Goal: Task Accomplishment & Management: Use online tool/utility

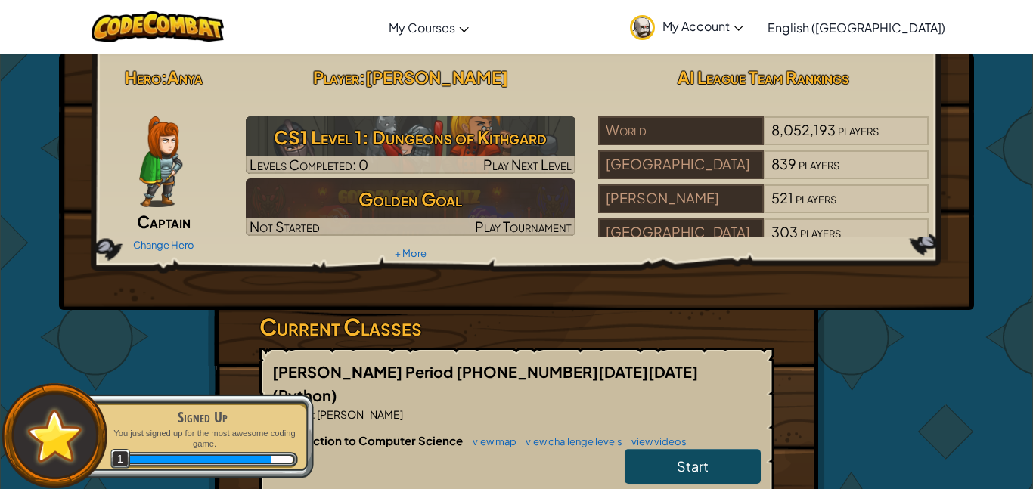
click at [719, 449] on link "Start" at bounding box center [693, 466] width 136 height 35
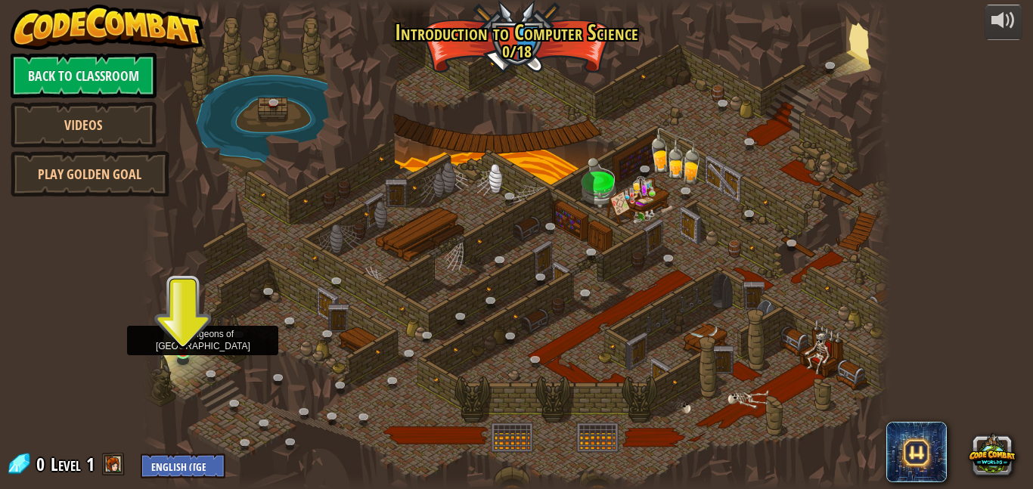
click at [186, 325] on img at bounding box center [183, 332] width 17 height 41
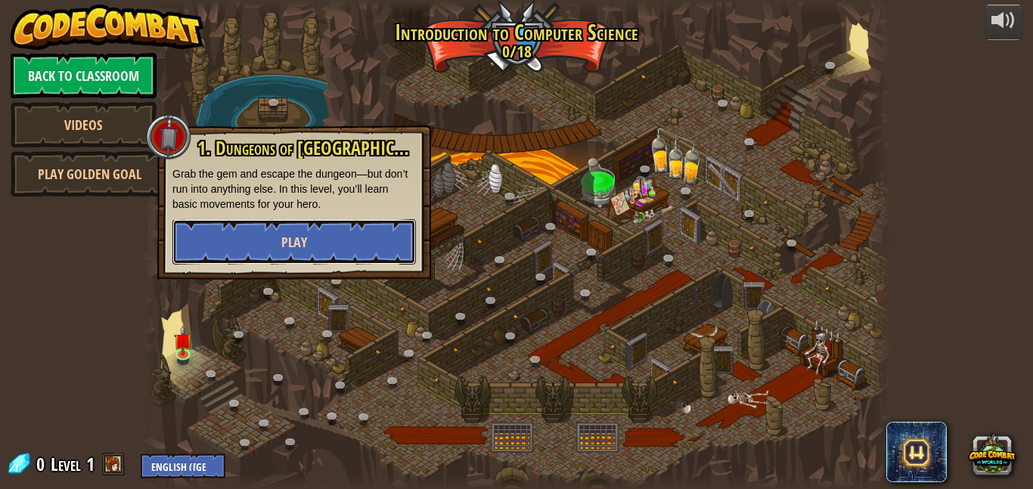
click at [361, 222] on button "Play" at bounding box center [294, 241] width 244 height 45
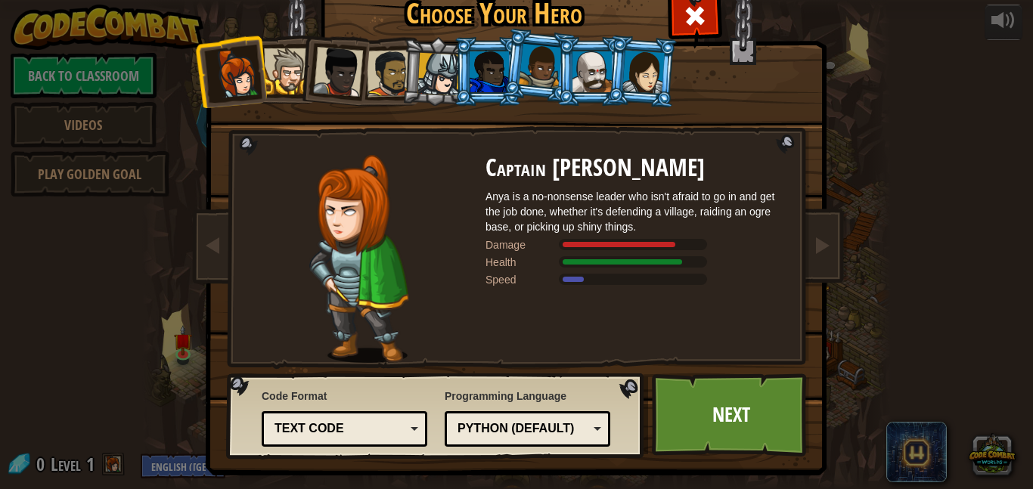
click at [598, 81] on div at bounding box center [592, 71] width 39 height 41
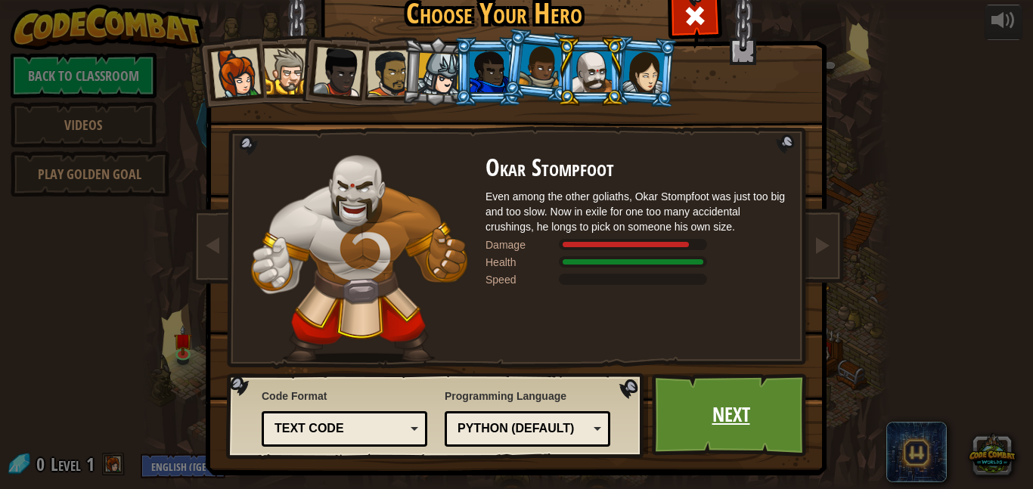
click at [749, 393] on link "Next" at bounding box center [731, 415] width 158 height 83
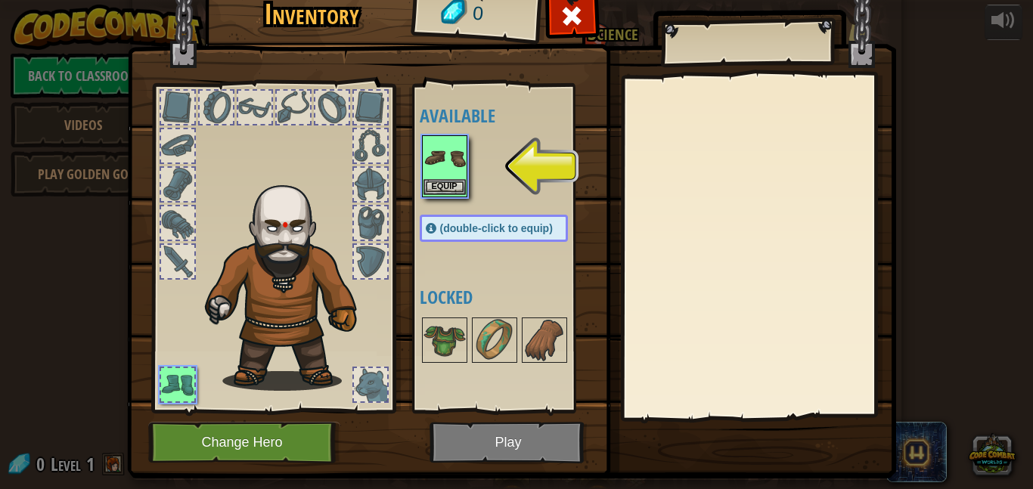
click at [429, 174] on img at bounding box center [445, 158] width 42 height 42
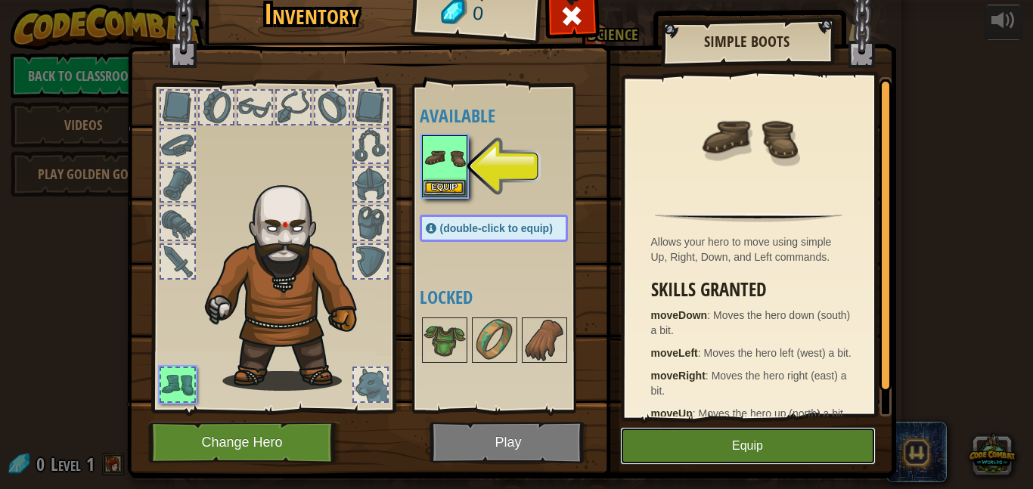
click at [795, 458] on button "Equip" at bounding box center [748, 446] width 256 height 38
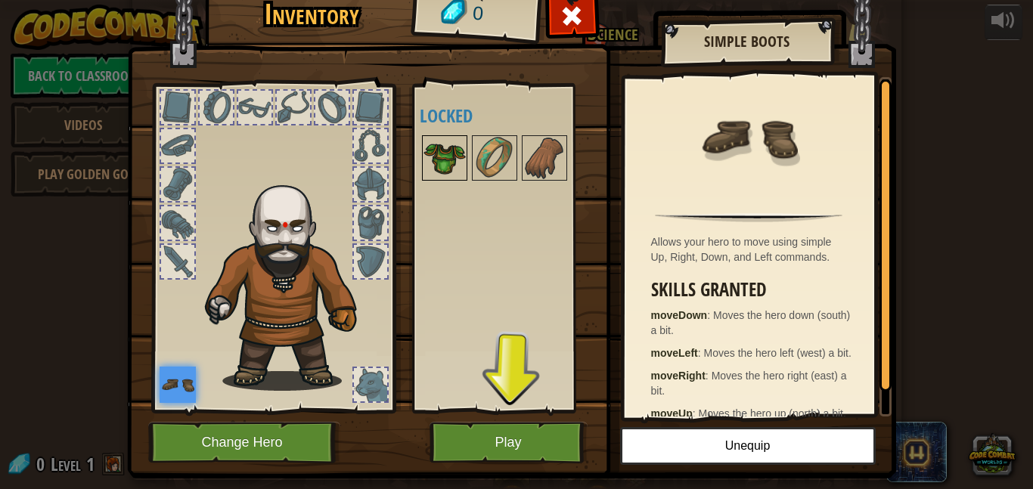
click at [462, 151] on img at bounding box center [445, 158] width 42 height 42
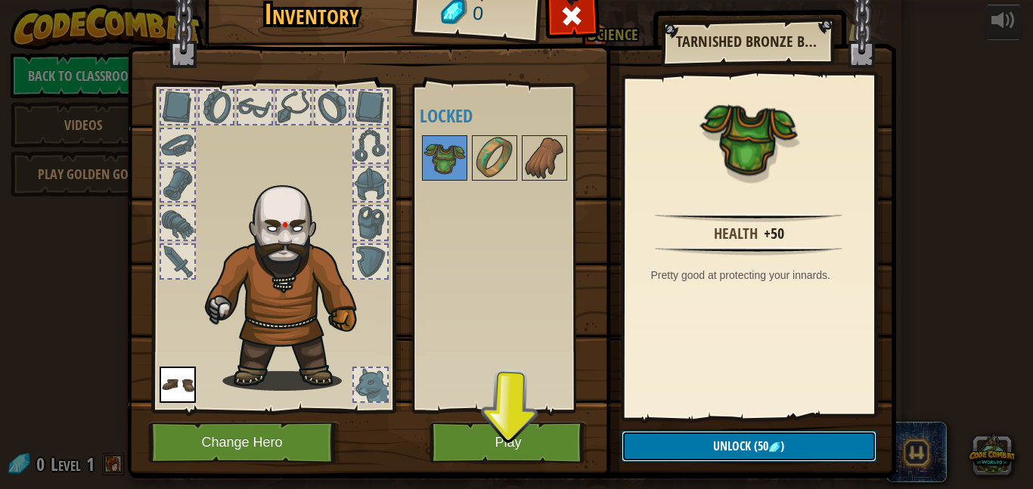
click at [798, 449] on button "Unlock (50 )" at bounding box center [749, 446] width 255 height 31
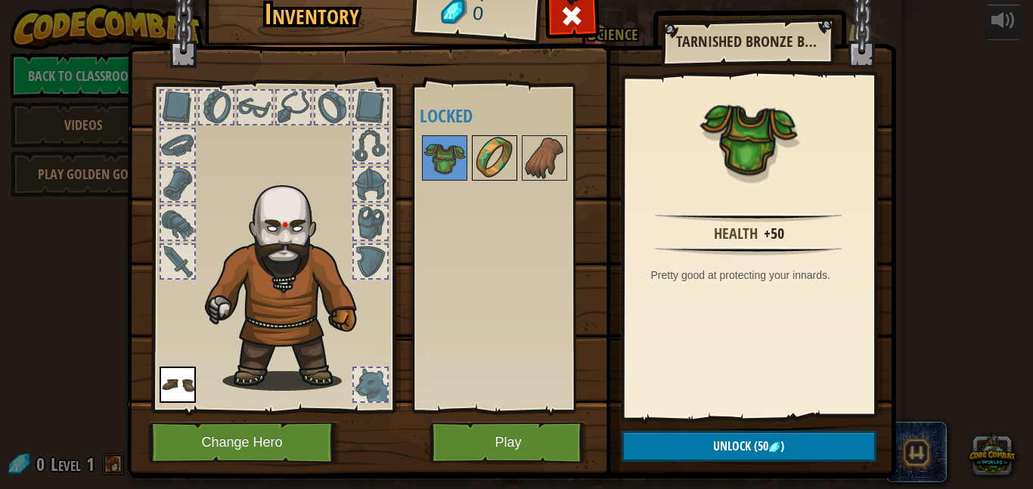
click at [482, 142] on img at bounding box center [495, 158] width 42 height 42
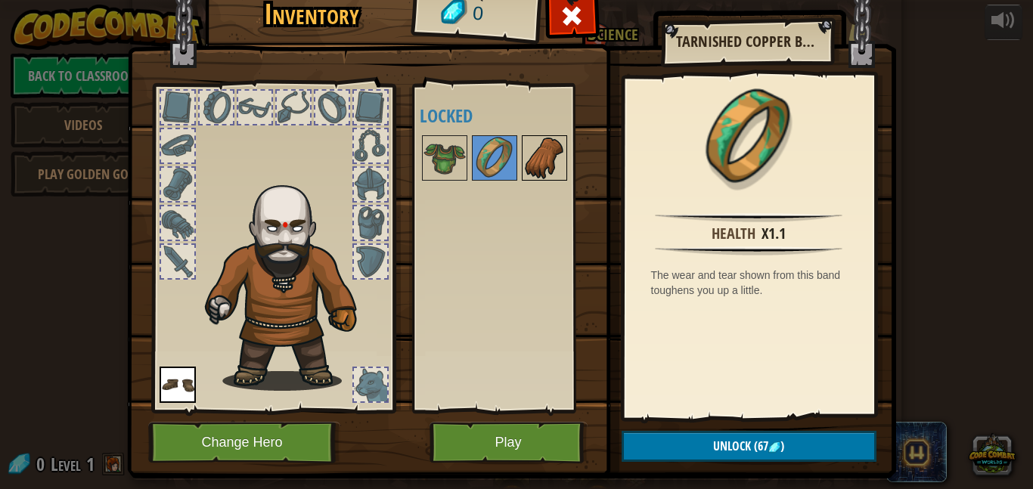
click at [554, 149] on img at bounding box center [545, 158] width 42 height 42
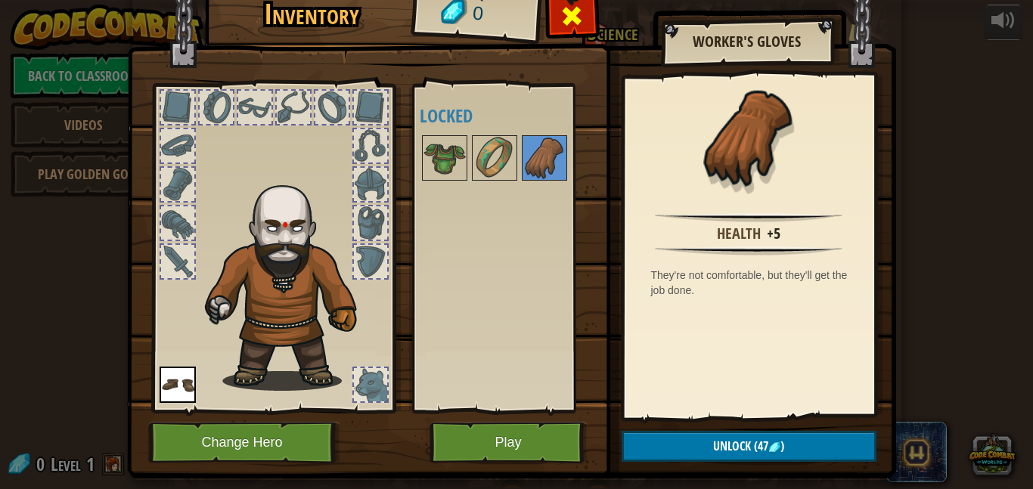
click at [567, 22] on span at bounding box center [572, 16] width 24 height 24
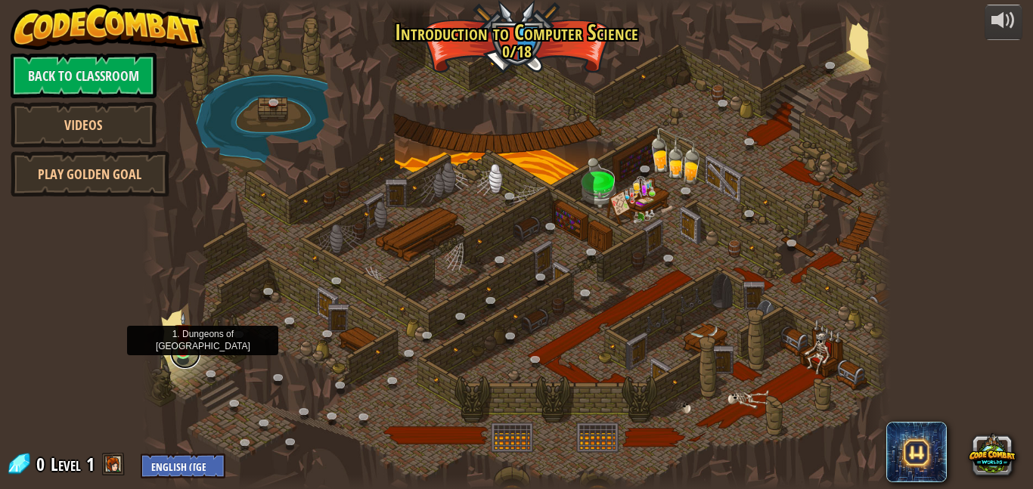
click at [181, 355] on link at bounding box center [185, 354] width 30 height 30
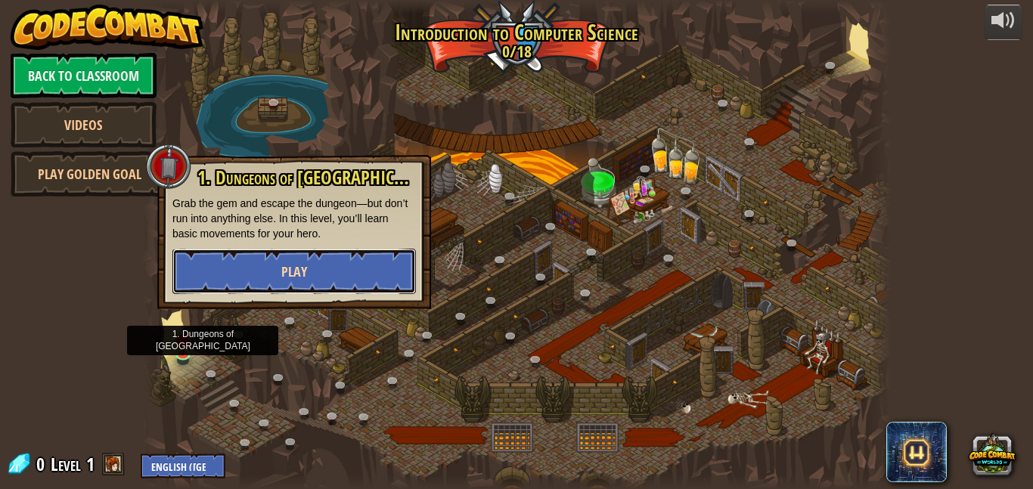
click at [383, 263] on button "Play" at bounding box center [294, 271] width 244 height 45
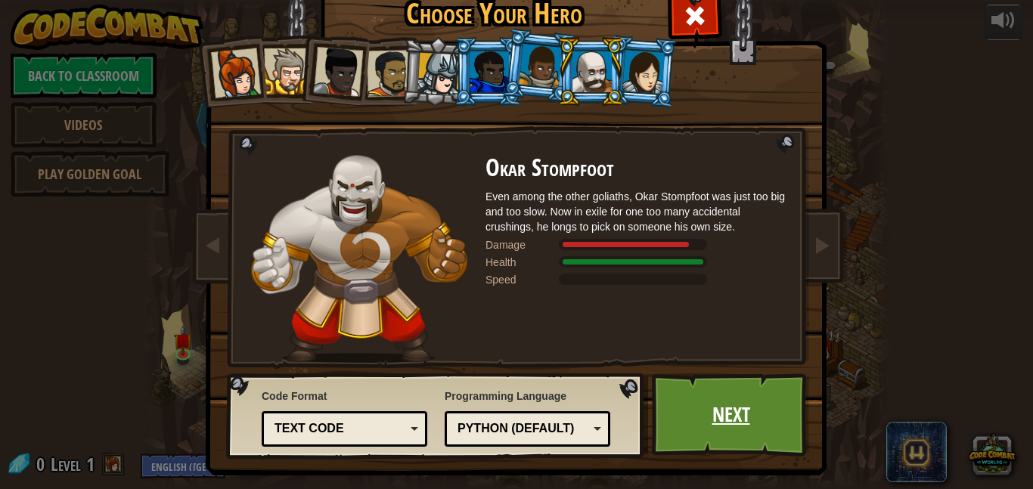
click at [721, 418] on link "Next" at bounding box center [731, 415] width 158 height 83
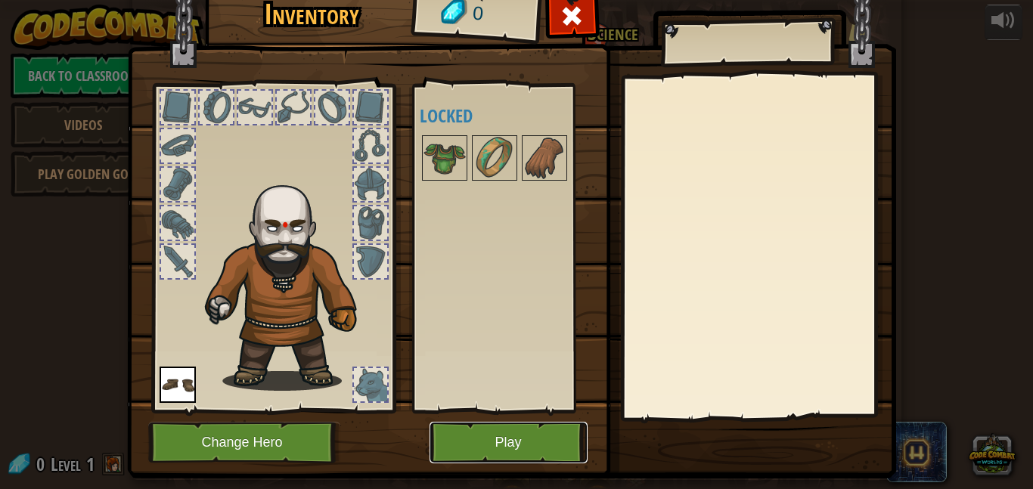
click at [479, 447] on button "Play" at bounding box center [509, 443] width 158 height 42
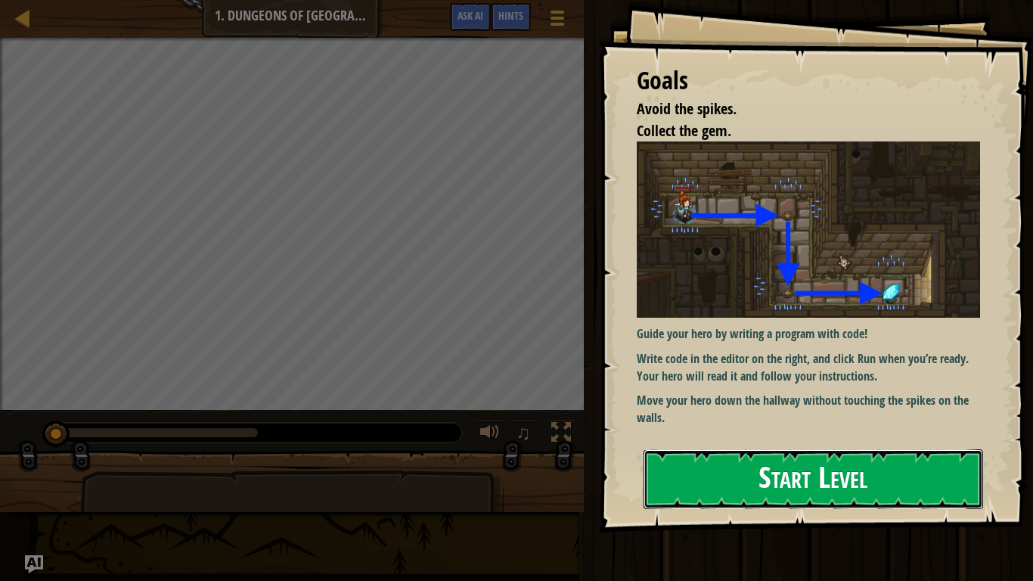
click at [779, 455] on button "Start Level" at bounding box center [814, 479] width 340 height 60
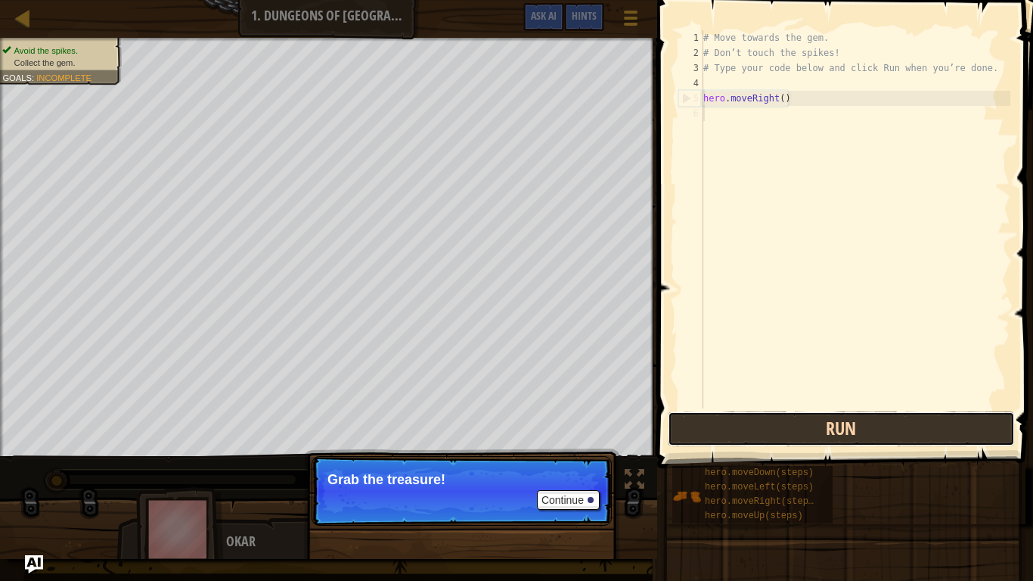
click at [906, 422] on button "Run" at bounding box center [841, 429] width 347 height 35
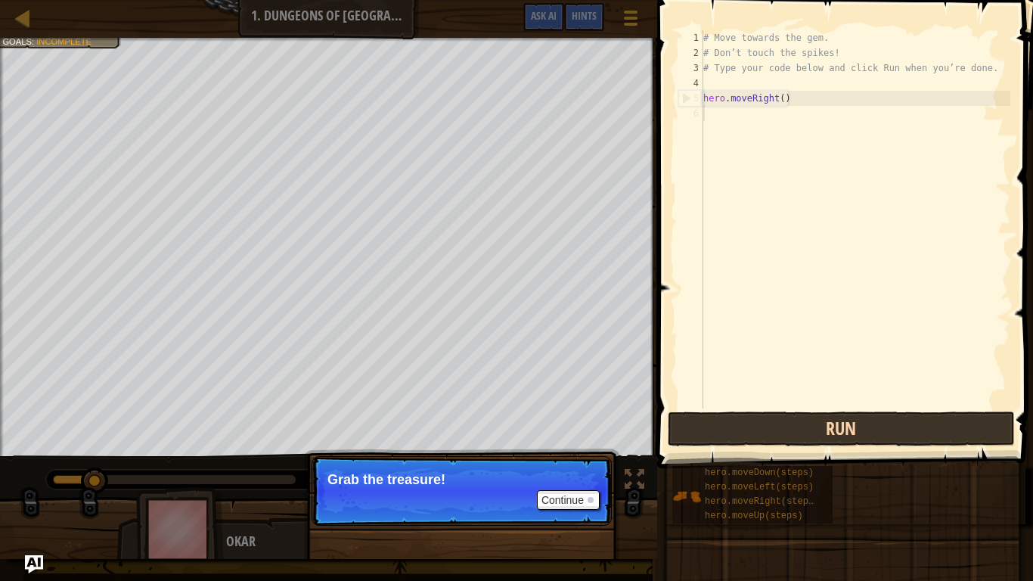
scroll to position [7, 0]
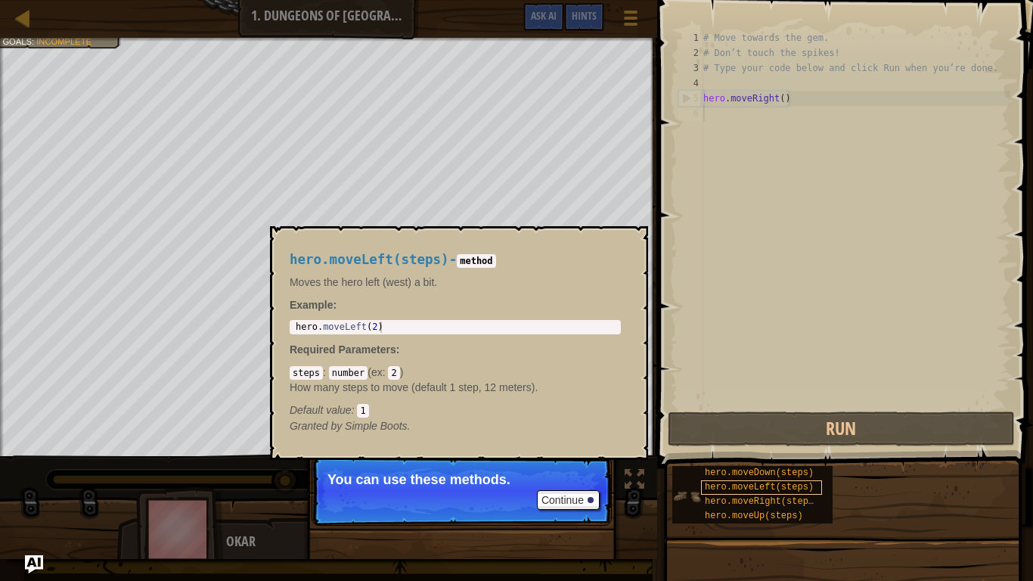
click at [763, 486] on span "hero.moveLeft(steps)" at bounding box center [759, 487] width 109 height 11
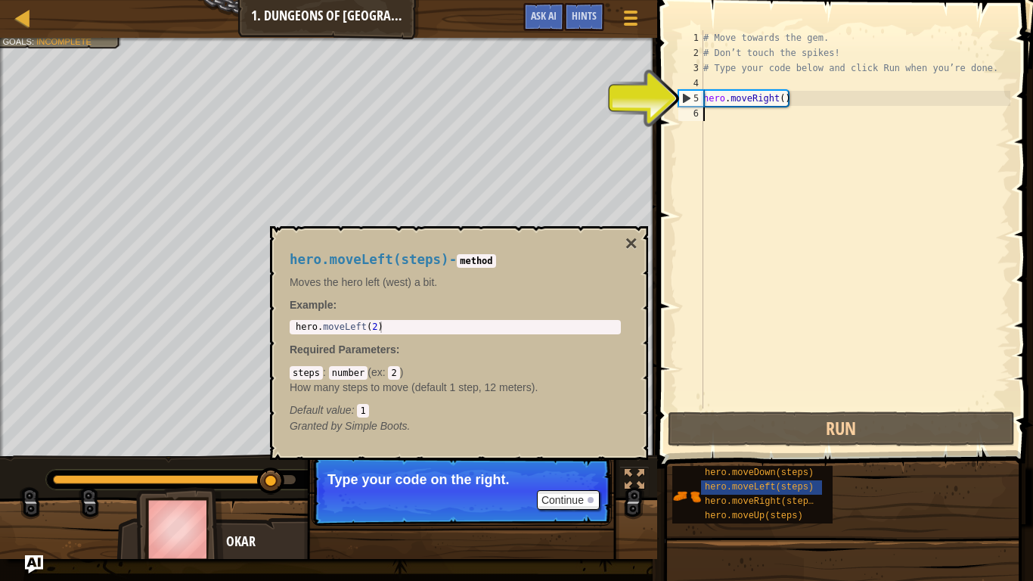
click at [764, 105] on div "# Move towards the gem. # Don’t touch the spikes! # Type your code below and cl…" at bounding box center [856, 234] width 310 height 409
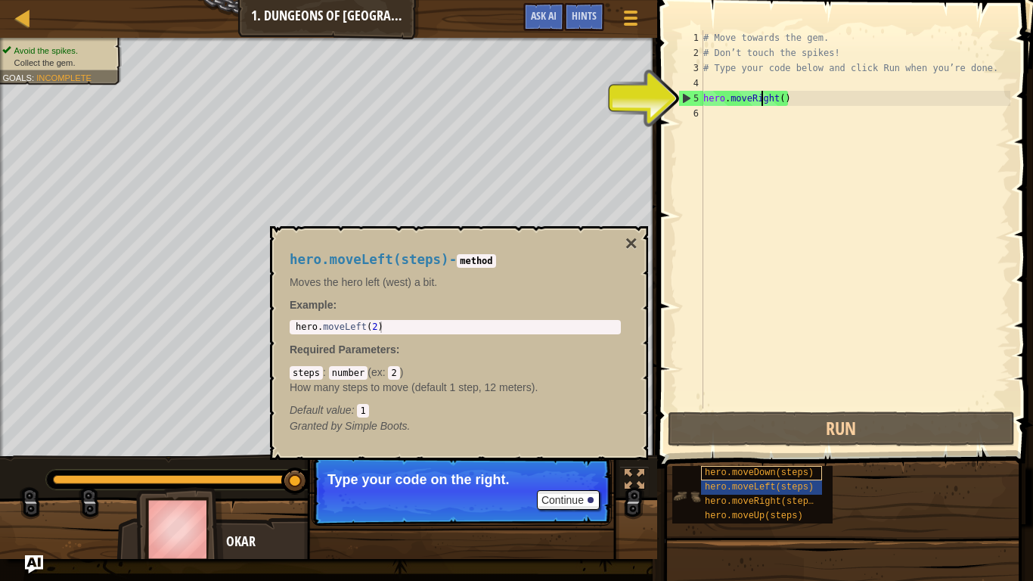
click at [787, 472] on span "hero.moveDown(steps)" at bounding box center [759, 473] width 109 height 11
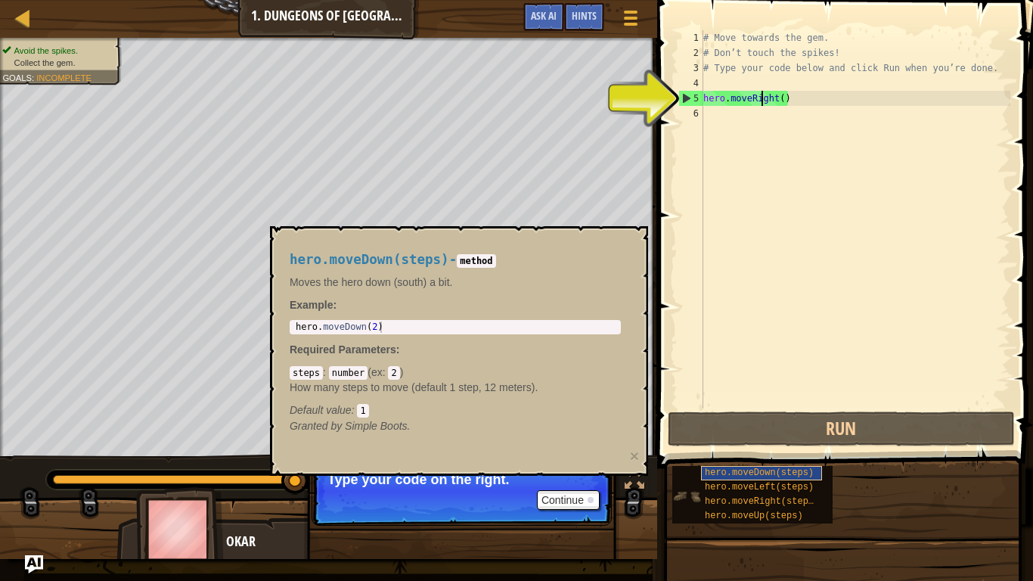
click at [803, 475] on span "hero.moveDown(steps)" at bounding box center [759, 473] width 109 height 11
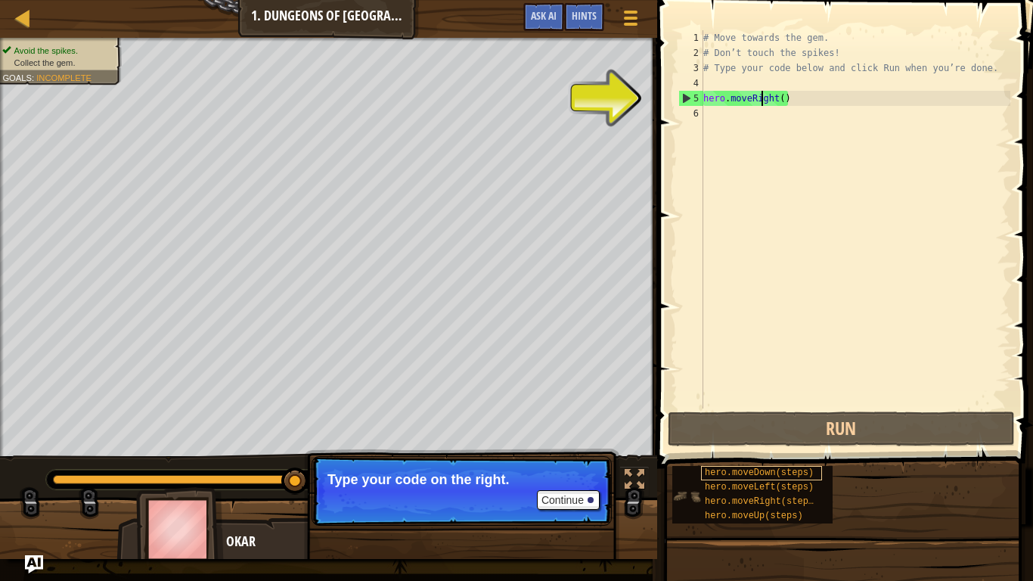
click at [803, 475] on span "hero.moveDown(steps)" at bounding box center [759, 473] width 109 height 11
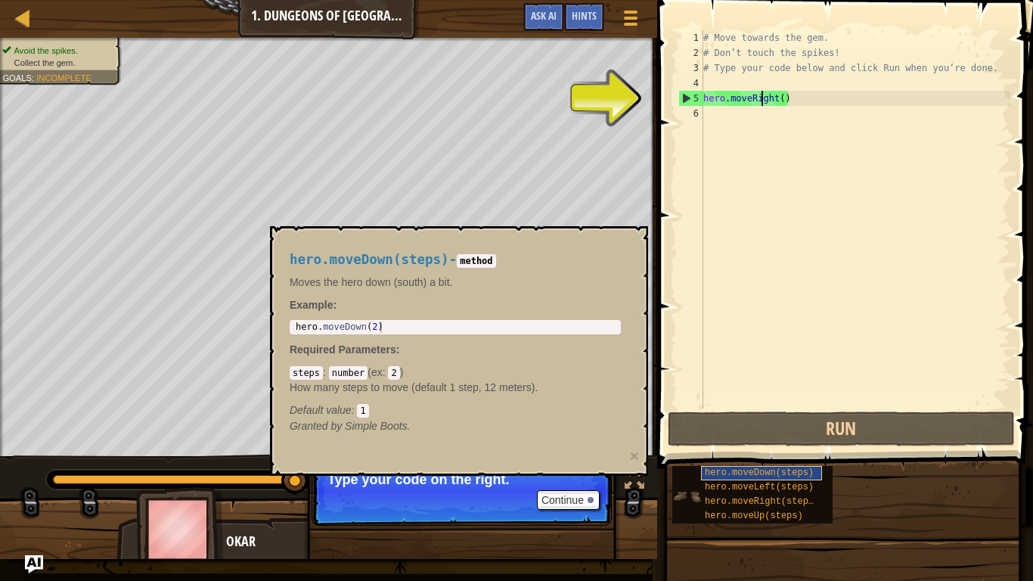
click at [803, 475] on span "hero.moveDown(steps)" at bounding box center [759, 473] width 109 height 11
click at [784, 99] on div "# Move towards the gem. # Don’t touch the spikes! # Type your code below and cl…" at bounding box center [856, 234] width 310 height 409
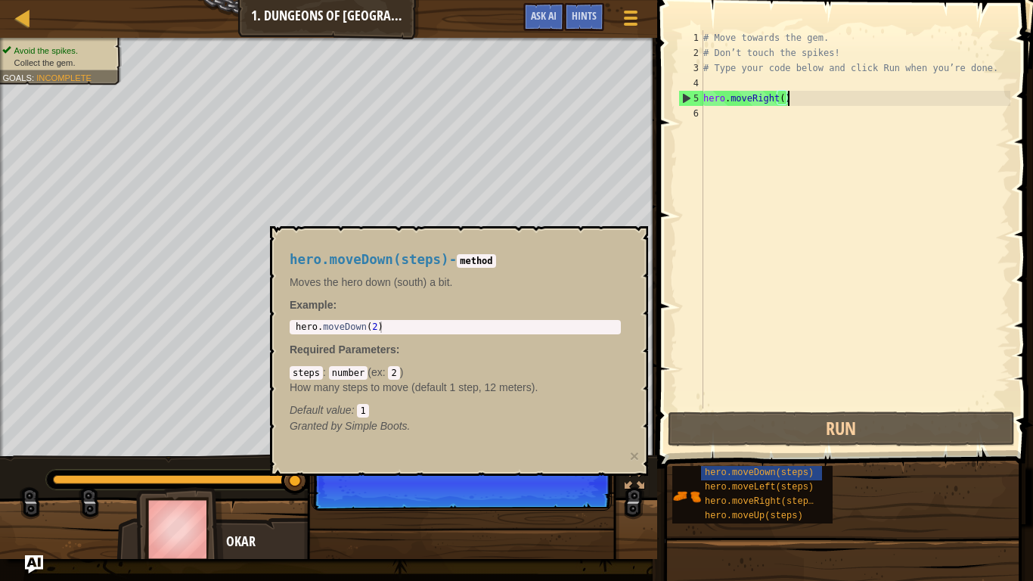
click at [794, 100] on div "# Move towards the gem. # Don’t touch the spikes! # Type your code below and cl…" at bounding box center [856, 234] width 310 height 409
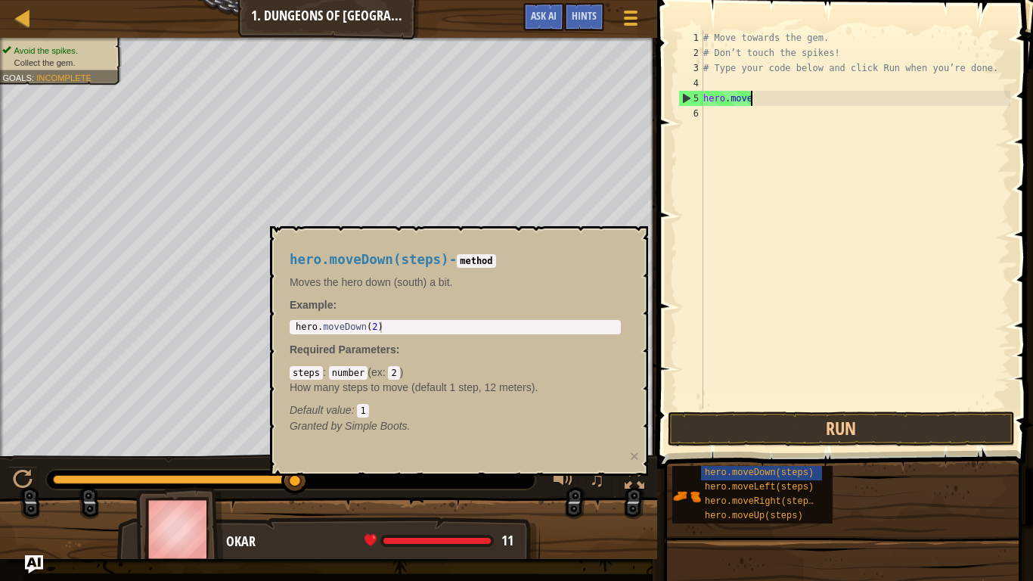
type textarea "hero."
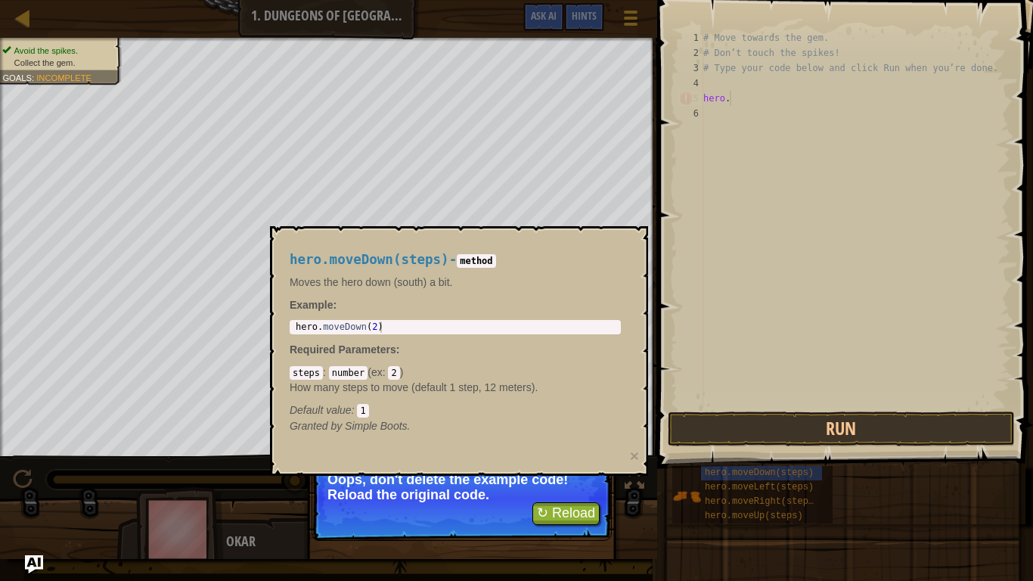
type textarea "hero.moveDown(2)"
drag, startPoint x: 322, startPoint y: 328, endPoint x: 398, endPoint y: 325, distance: 75.7
click at [398, 325] on div "hero . moveDown ( 2 )" at bounding box center [455, 339] width 325 height 34
click at [745, 95] on div "# Move towards the gem. # Don’t touch the spikes! # Type your code below and cl…" at bounding box center [856, 234] width 310 height 409
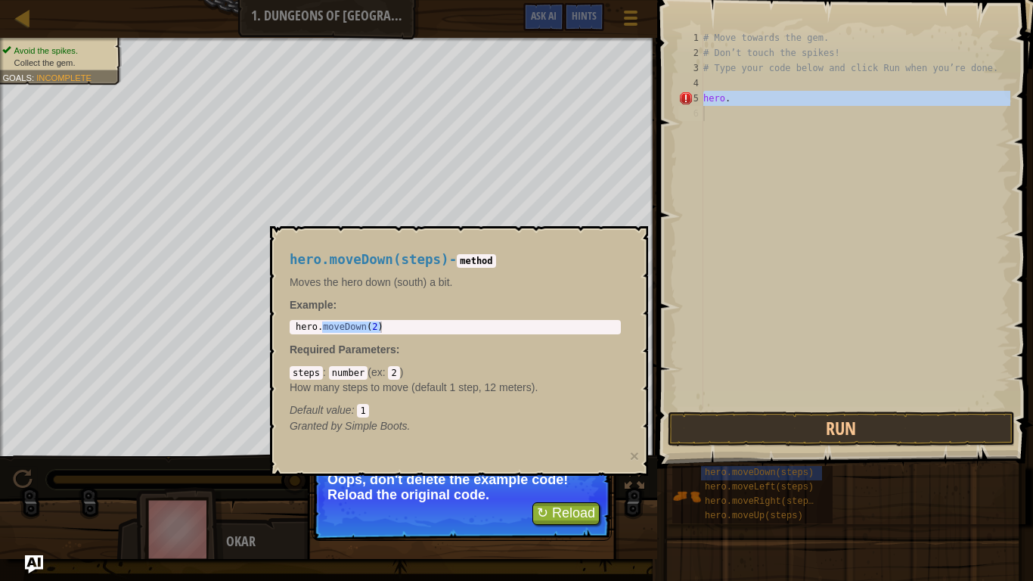
click at [745, 95] on div "# Move towards the gem. # Don’t touch the spikes! # Type your code below and cl…" at bounding box center [856, 234] width 310 height 409
click at [745, 95] on div "# Move towards the gem. # Don’t touch the spikes! # Type your code below and cl…" at bounding box center [856, 219] width 310 height 378
click at [745, 95] on div "# Move towards the gem. # Don’t touch the spikes! # Type your code below and cl…" at bounding box center [856, 234] width 310 height 409
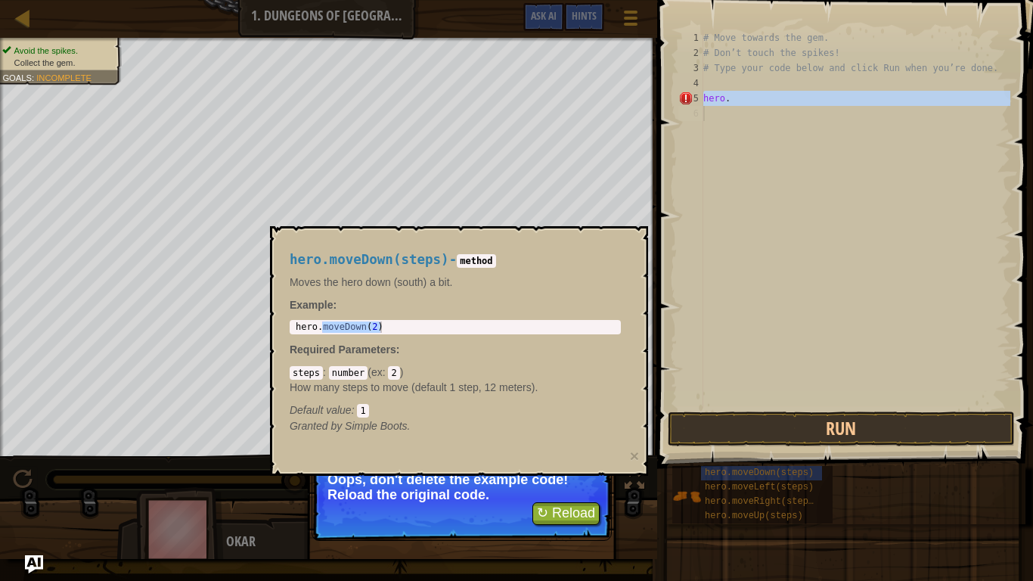
click at [745, 95] on div "# Move towards the gem. # Don’t touch the spikes! # Type your code below and cl…" at bounding box center [856, 219] width 310 height 378
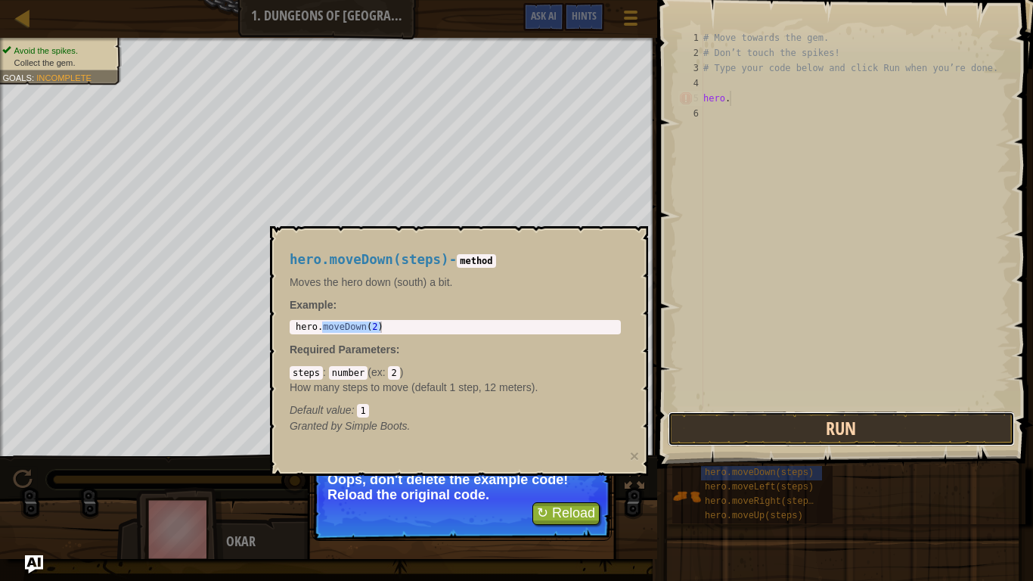
click at [846, 424] on button "Run" at bounding box center [841, 429] width 347 height 35
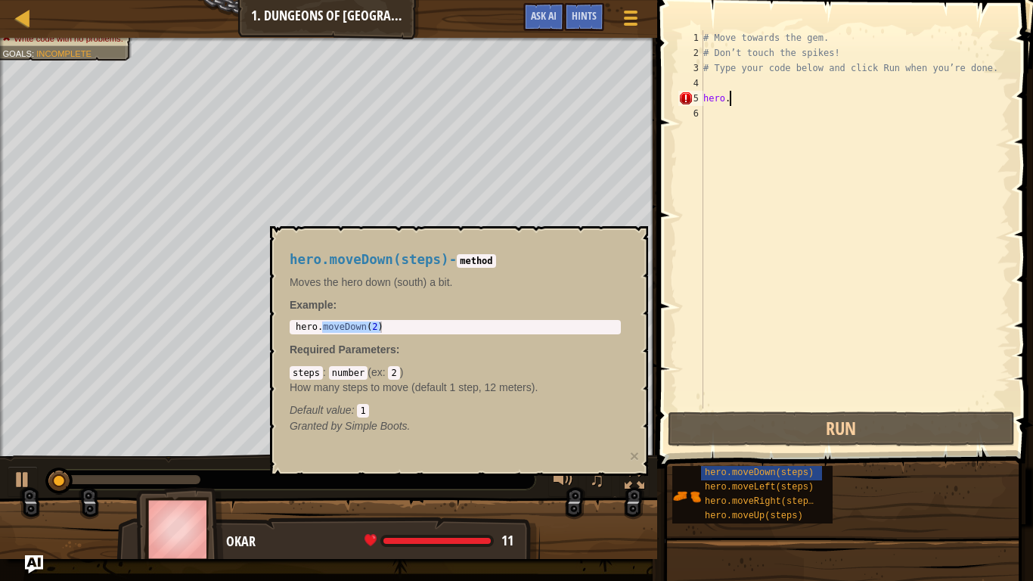
scroll to position [7, 3]
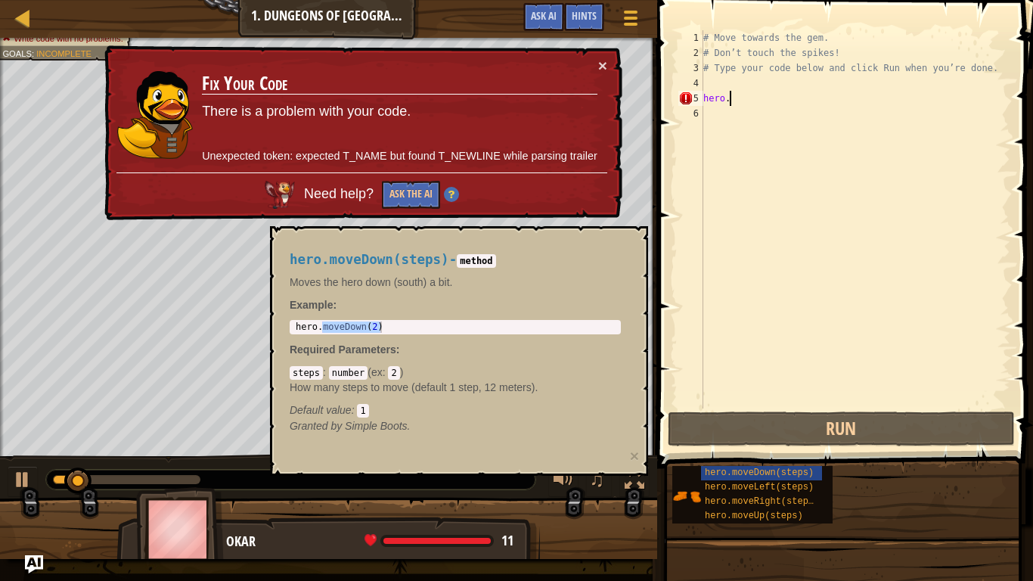
click at [749, 98] on div "# Move towards the gem. # Don’t touch the spikes! # Type your code below and cl…" at bounding box center [856, 234] width 310 height 409
click at [749, 99] on div "# Move towards the gem. # Don’t touch the spikes! # Type your code below and cl…" at bounding box center [856, 234] width 310 height 409
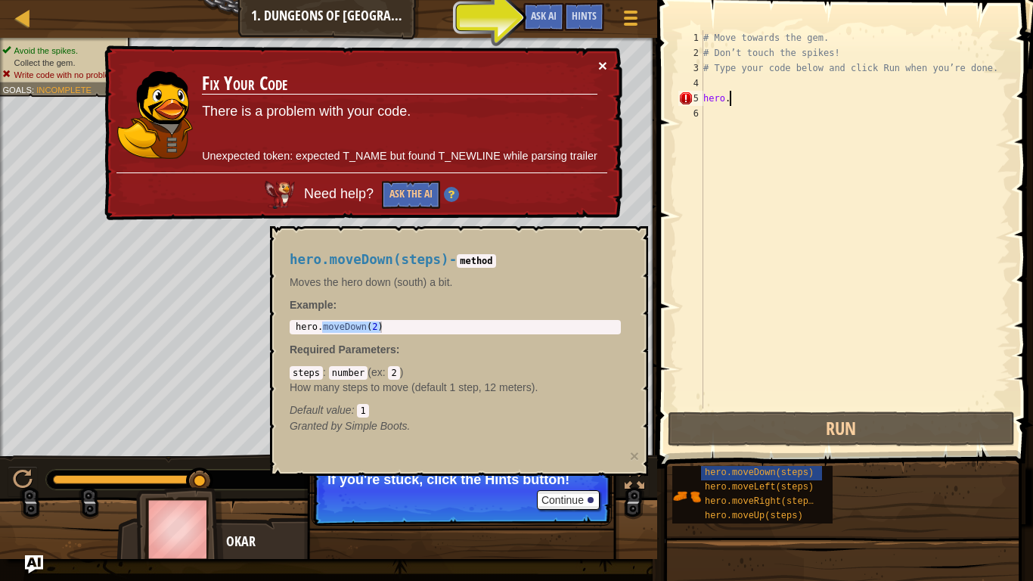
click at [601, 60] on button "×" at bounding box center [602, 67] width 9 height 16
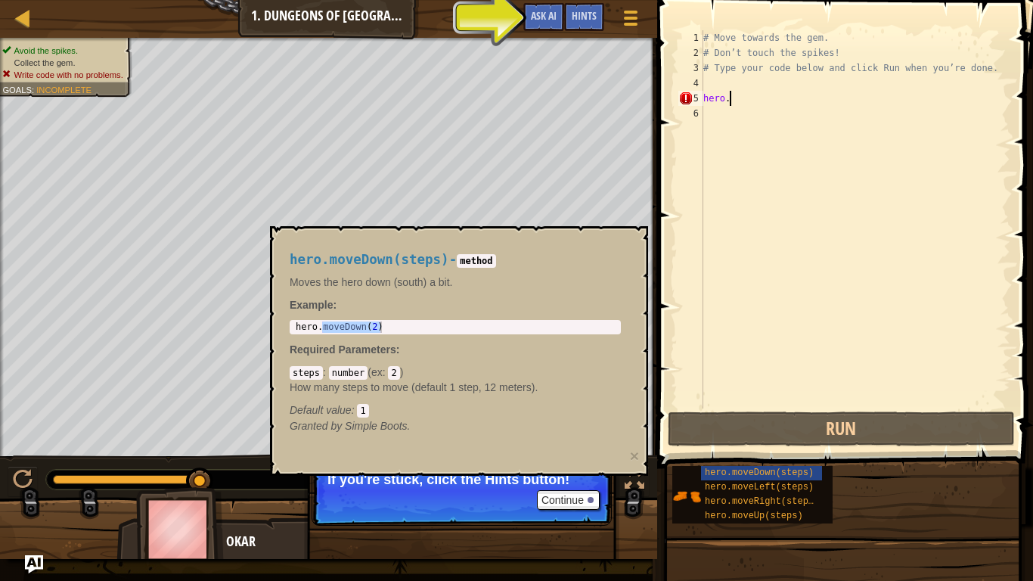
click at [517, 230] on div "hero.moveDown(steps) - method Moves the hero down (south) a bit. Example : hero…" at bounding box center [459, 351] width 378 height 250
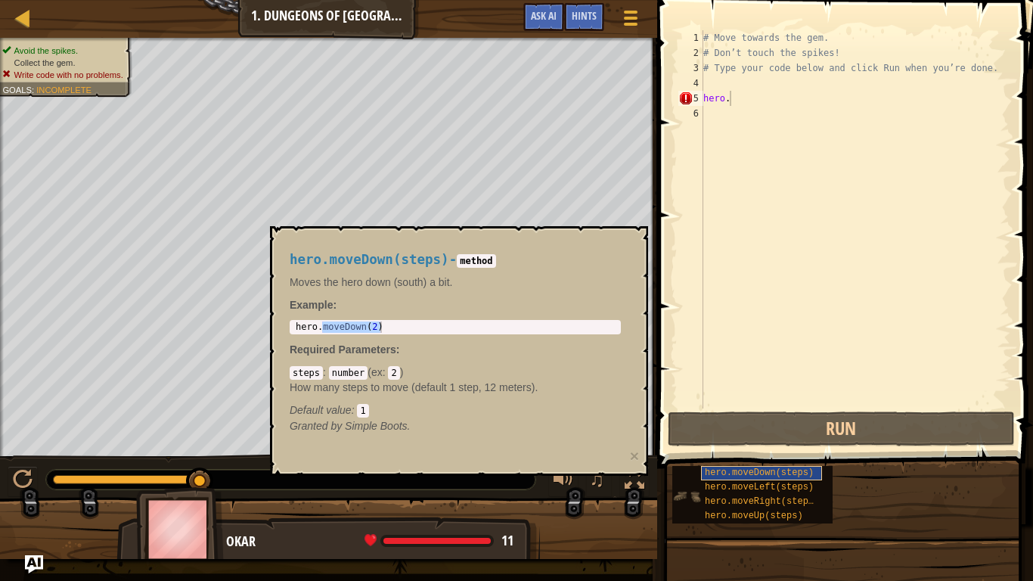
click at [803, 474] on span "hero.moveDown(steps)" at bounding box center [759, 473] width 109 height 11
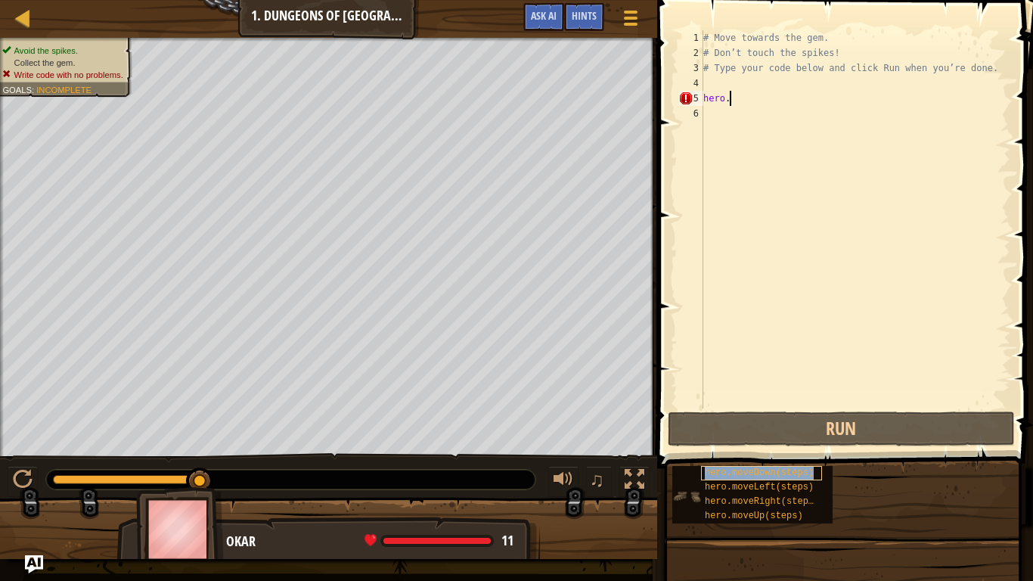
click at [803, 474] on span "hero.moveDown(steps)" at bounding box center [759, 473] width 109 height 11
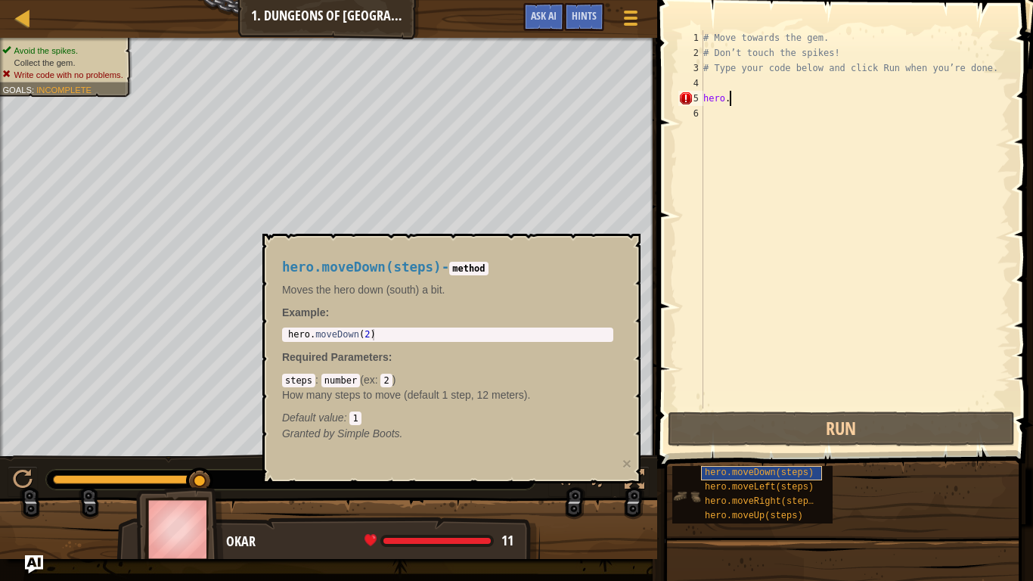
click at [803, 474] on span "hero.moveDown(steps)" at bounding box center [759, 473] width 109 height 11
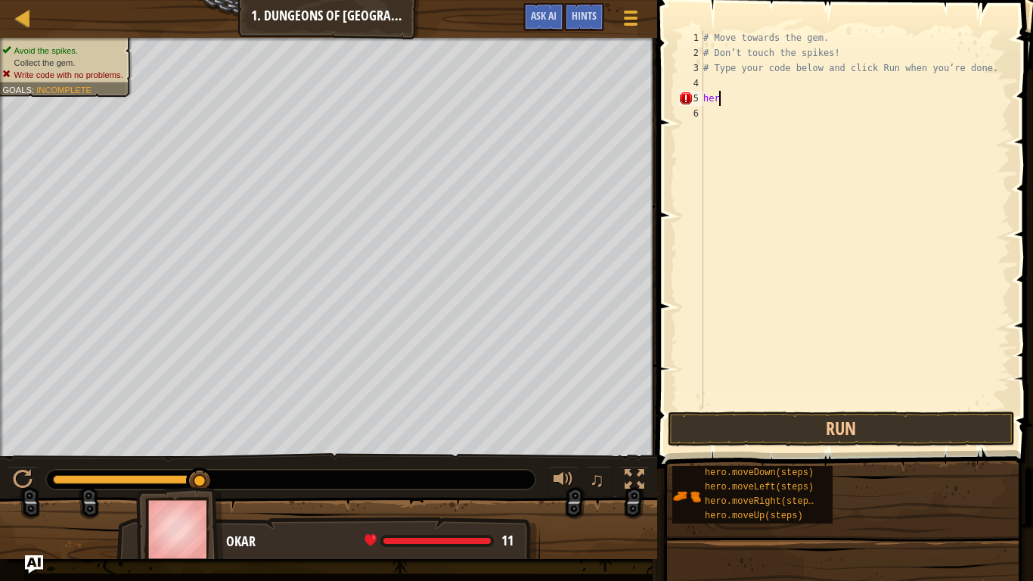
scroll to position [7, 2]
type textarea "h"
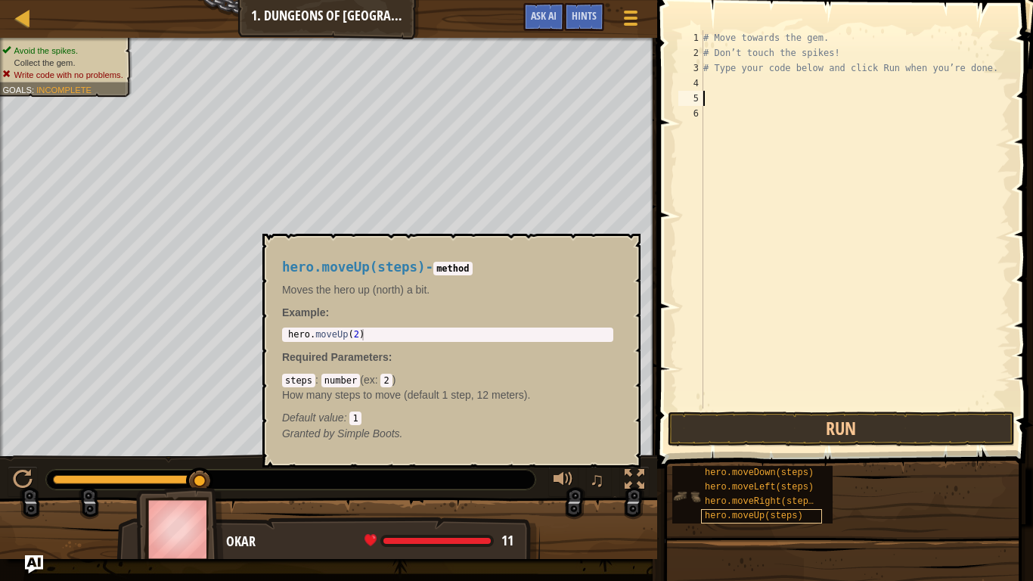
click at [785, 489] on span "hero.moveUp(steps)" at bounding box center [754, 516] width 98 height 11
click at [452, 328] on div "1 hero . moveUp ( 2 ) ההההההההההההההההההההההההההההההההההההההההההההההההההההההההה…" at bounding box center [447, 335] width 331 height 14
type textarea "hero.moveUp(2)"
click at [463, 339] on div "hero . moveUp ( 2 )" at bounding box center [447, 346] width 325 height 34
drag, startPoint x: 337, startPoint y: 337, endPoint x: 761, endPoint y: 104, distance: 483.2
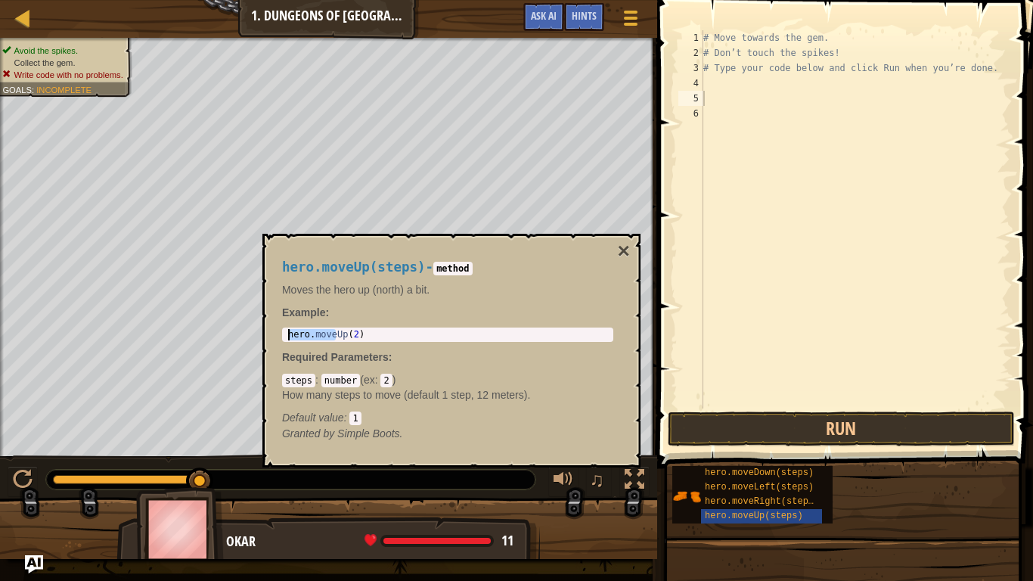
click at [761, 0] on body "Map Introduction to Computer Science 1. Dungeons of Kithgard Game Menu Done Hin…" at bounding box center [516, 0] width 1033 height 0
click at [761, 104] on div "# Move towards the gem. # Don’t touch the spikes! # Type your code below and cl…" at bounding box center [856, 234] width 310 height 409
click at [558, 253] on div "hero.moveUp(steps) - method Moves the hero up (north) a bit. Example : hero.mov…" at bounding box center [448, 351] width 353 height 210
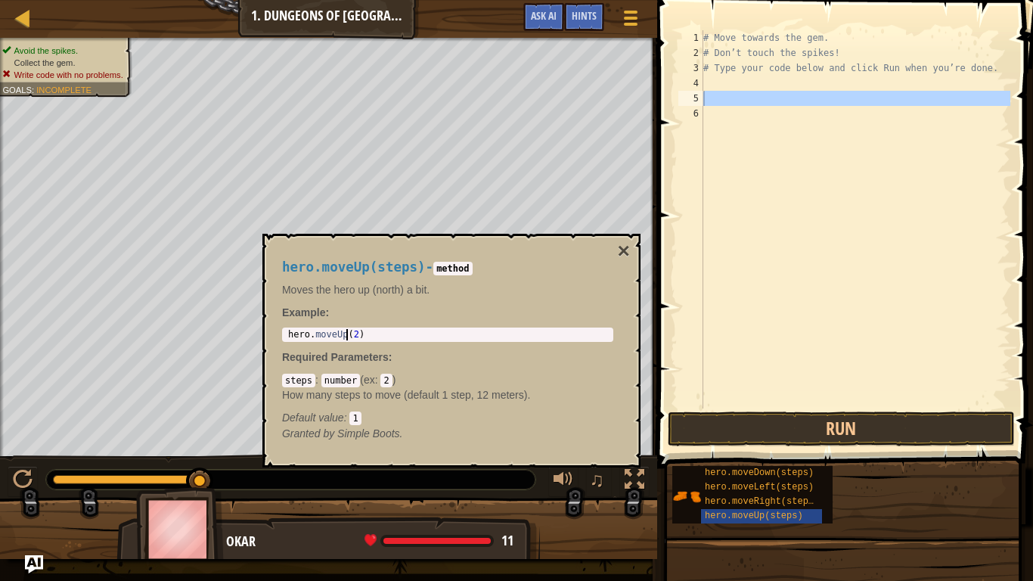
click at [347, 335] on div "hero . moveUp ( 2 )" at bounding box center [447, 346] width 325 height 34
drag, startPoint x: 287, startPoint y: 332, endPoint x: 381, endPoint y: 334, distance: 93.8
click at [381, 334] on div "hero . moveUp ( 2 )" at bounding box center [447, 346] width 325 height 34
click at [789, 101] on div "# Move towards the gem. # Don’t touch the spikes! # Type your code below and cl…" at bounding box center [856, 219] width 310 height 378
paste textarea "hero.moveUp(2)"
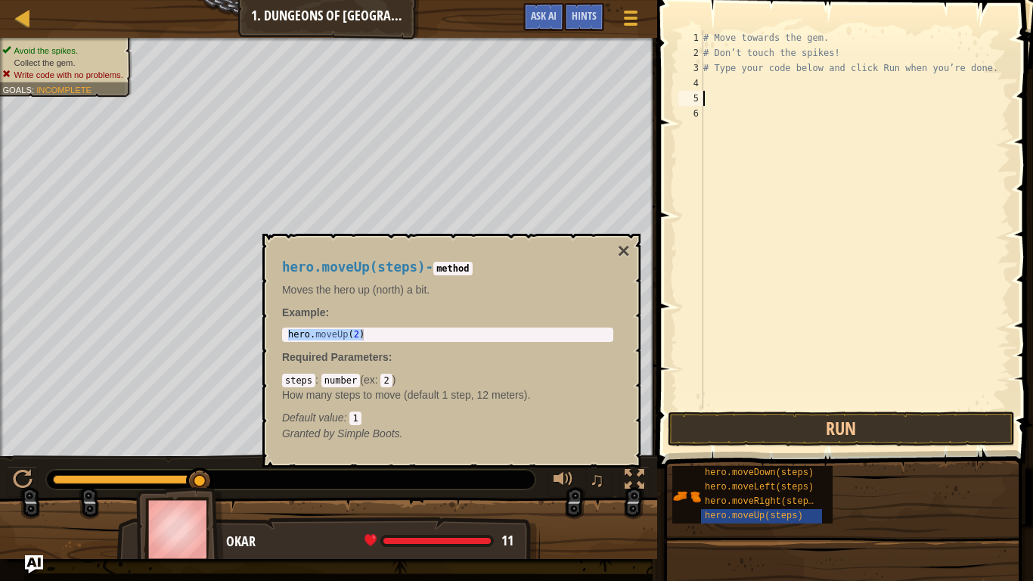
type textarea "hero.moveUp(2)"
click at [891, 440] on button "Run" at bounding box center [841, 429] width 347 height 35
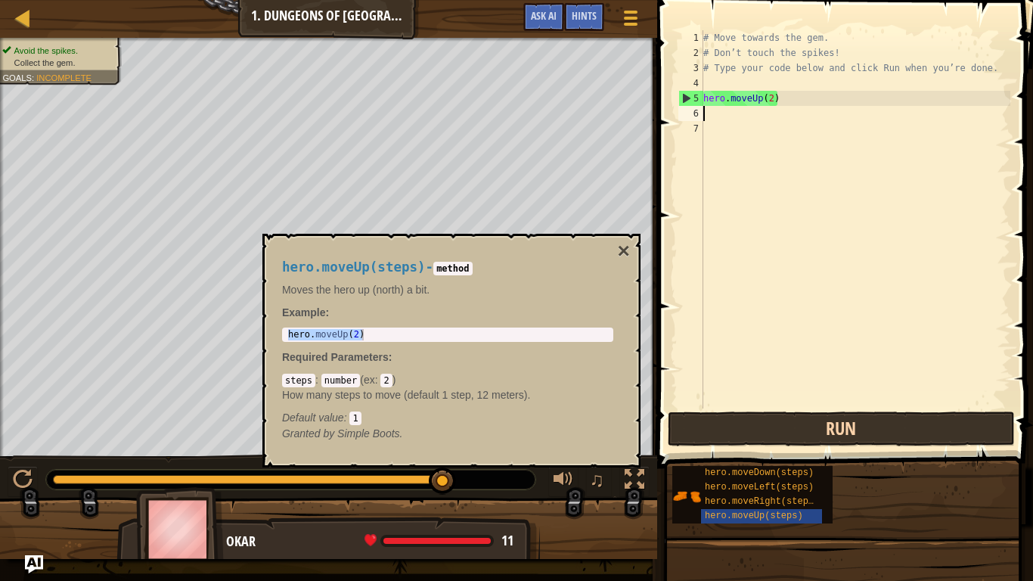
type textarea "v"
type textarea "hero.moveUp"
click at [847, 104] on div "# Move towards the gem. # Don’t touch the spikes! # Type your code below and cl…" at bounding box center [856, 234] width 310 height 409
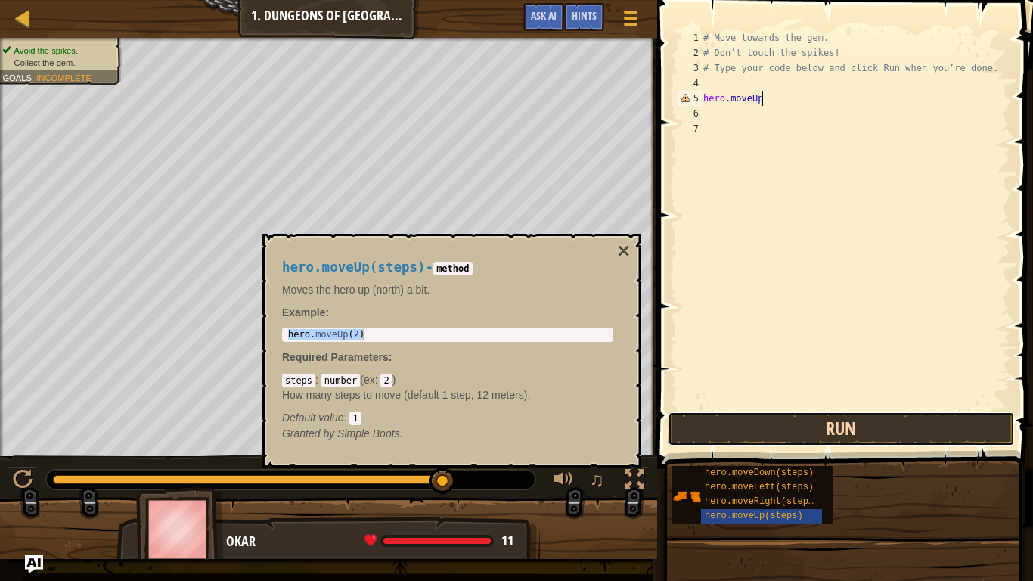
click at [872, 427] on button "Run" at bounding box center [841, 429] width 347 height 35
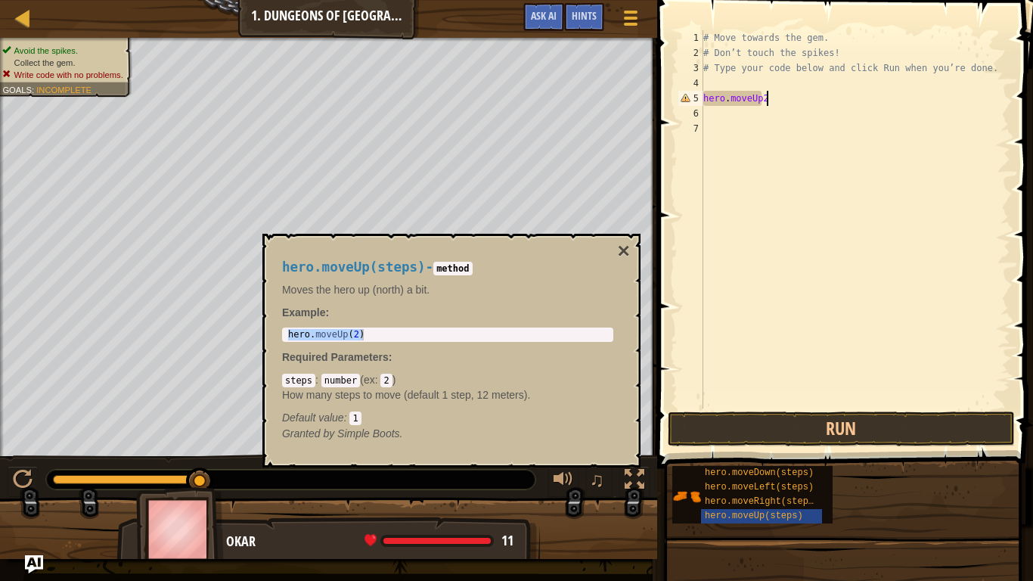
scroll to position [7, 8]
click at [897, 413] on button "Run" at bounding box center [841, 429] width 347 height 35
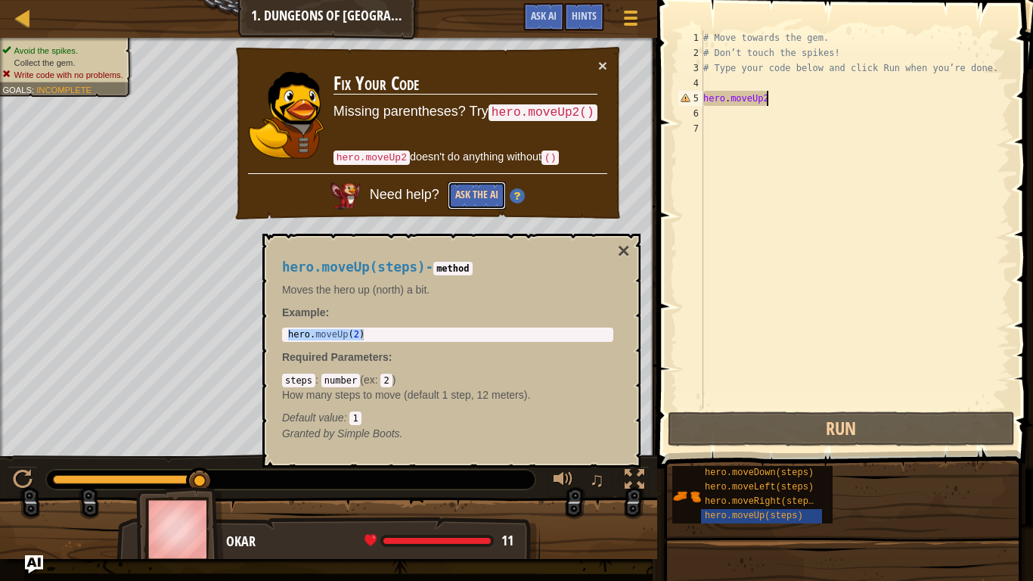
click at [482, 188] on button "Ask the AI" at bounding box center [476, 196] width 58 height 29
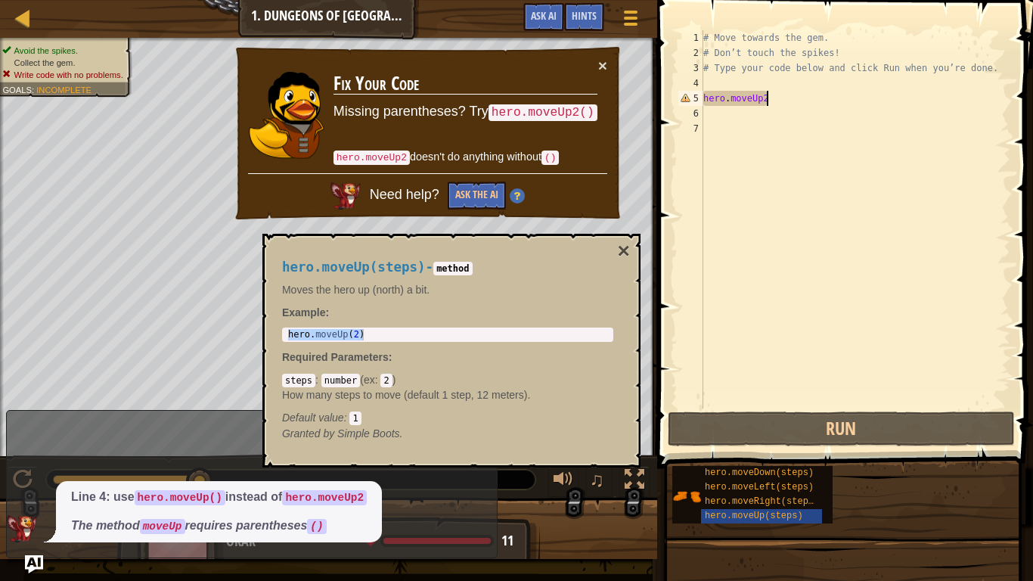
click at [608, 60] on div "× Fix Your Code Missing parentheses? Try hero.moveUp2() hero.moveUp2 doesn't do…" at bounding box center [428, 133] width 390 height 177
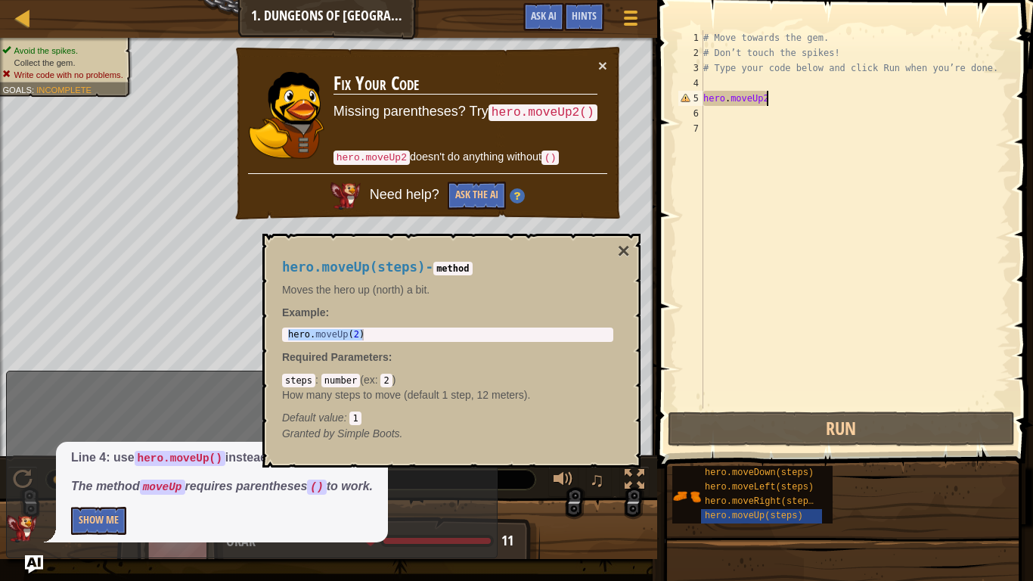
click at [772, 101] on div "# Move towards the gem. # Don’t touch the spikes! # Type your code below and cl…" at bounding box center [856, 234] width 310 height 409
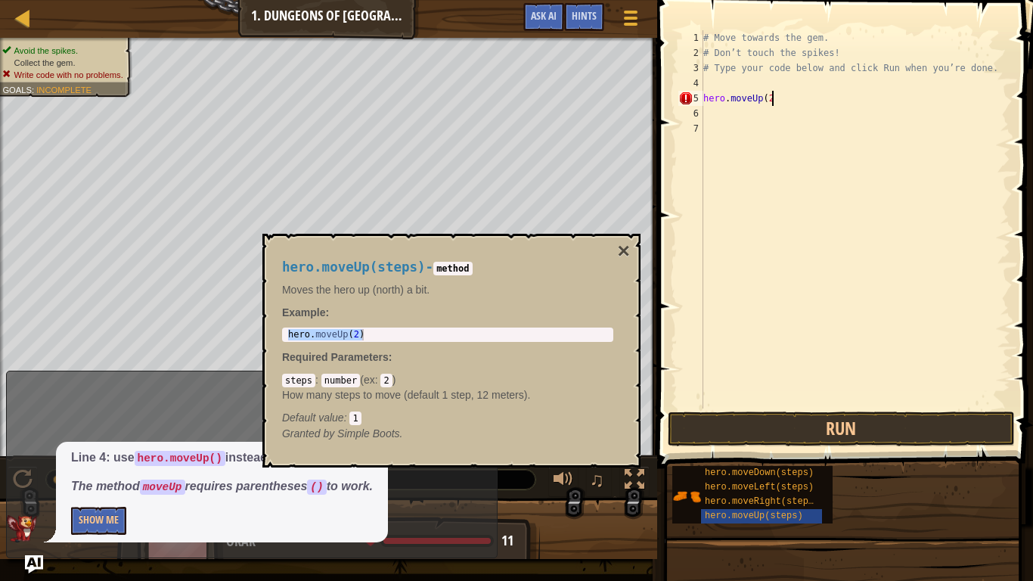
scroll to position [7, 10]
click at [928, 419] on button "Run" at bounding box center [841, 429] width 347 height 35
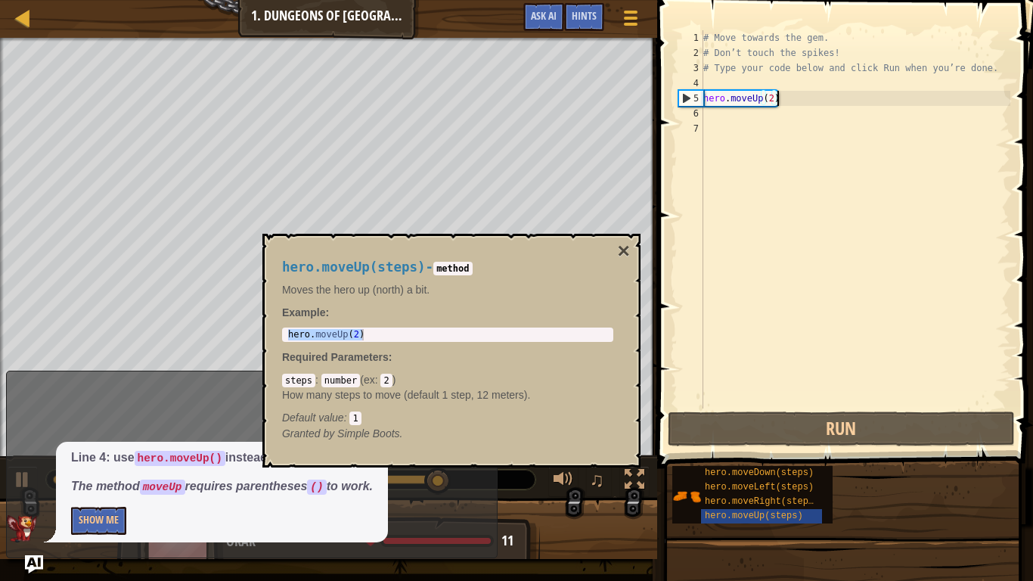
click at [760, 98] on div "# Move towards the gem. # Don’t touch the spikes! # Type your code below and cl…" at bounding box center [856, 234] width 310 height 409
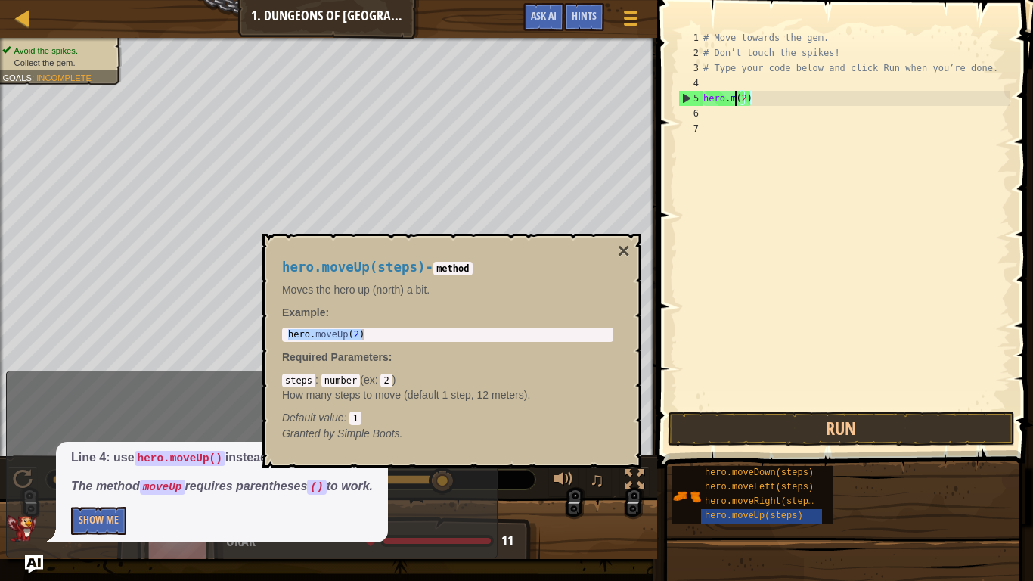
scroll to position [7, 5]
type textarea "hero.(2)"
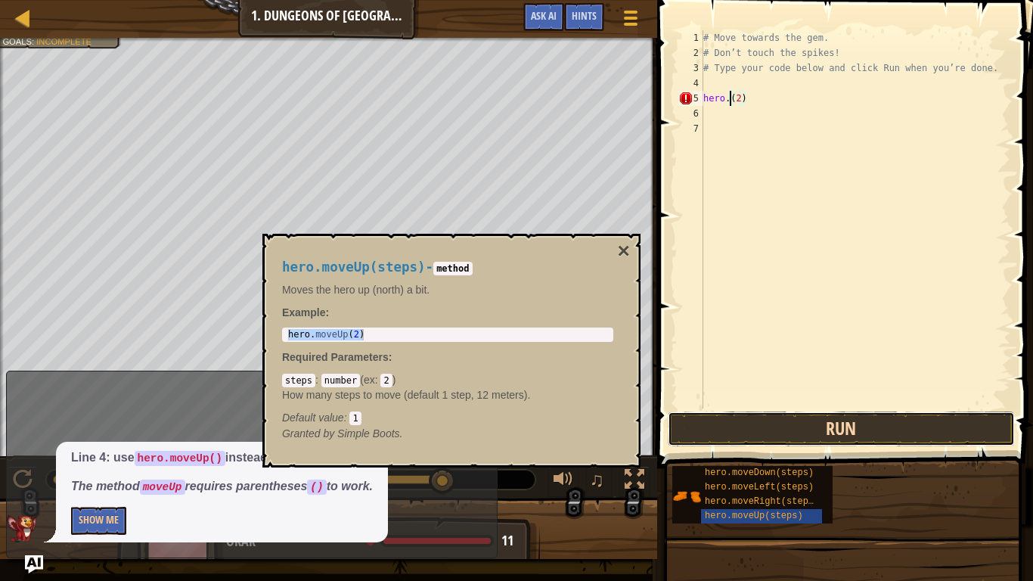
click at [938, 426] on button "Run" at bounding box center [841, 429] width 347 height 35
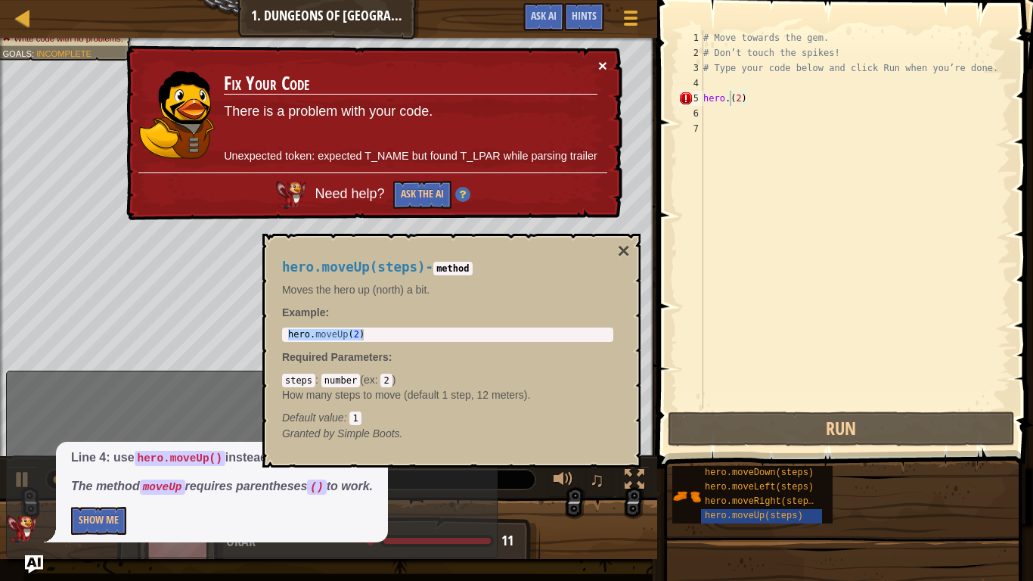
click at [601, 67] on button "×" at bounding box center [604, 69] width 10 height 16
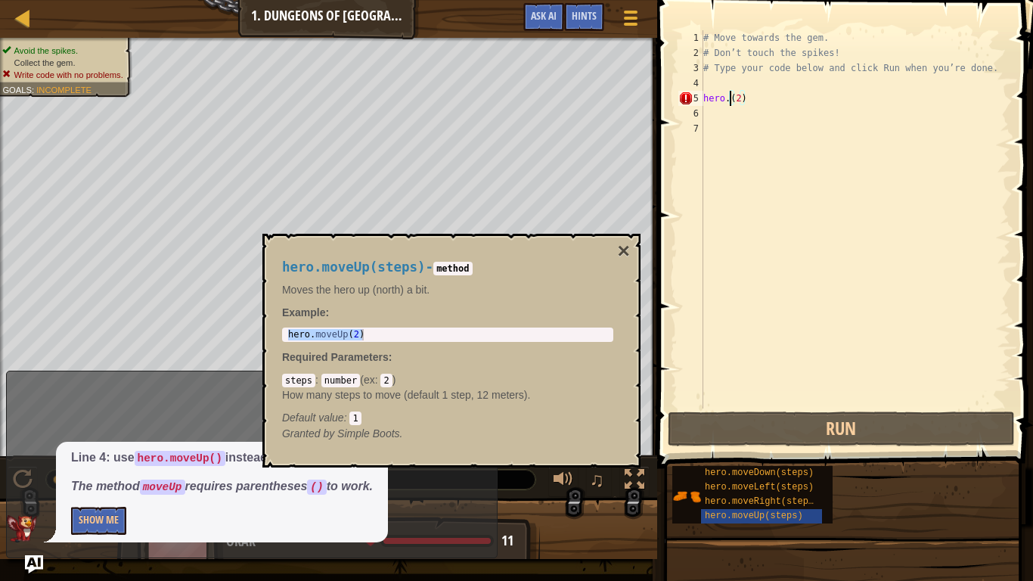
click at [617, 244] on div "hero.moveUp(steps) - method Moves the hero up (north) a bit. Example : hero.mov…" at bounding box center [452, 351] width 378 height 234
click at [622, 248] on button "×" at bounding box center [624, 251] width 12 height 21
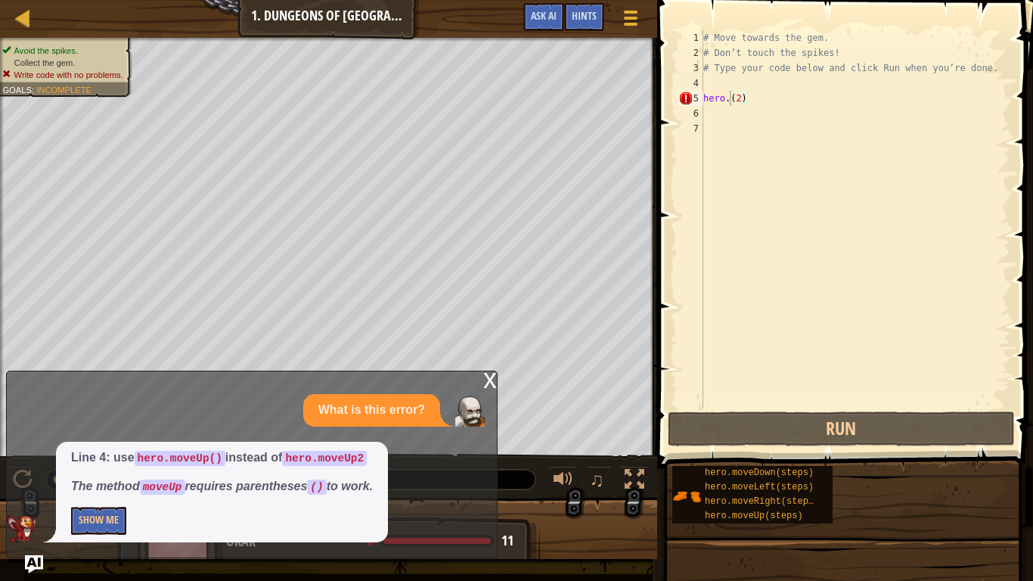
click at [768, 106] on div "# Move towards the gem. # Don’t touch the spikes! # Type your code below and cl…" at bounding box center [856, 234] width 310 height 409
click at [768, 102] on div "# Move towards the gem. # Don’t touch the spikes! # Type your code below and cl…" at bounding box center [856, 234] width 310 height 409
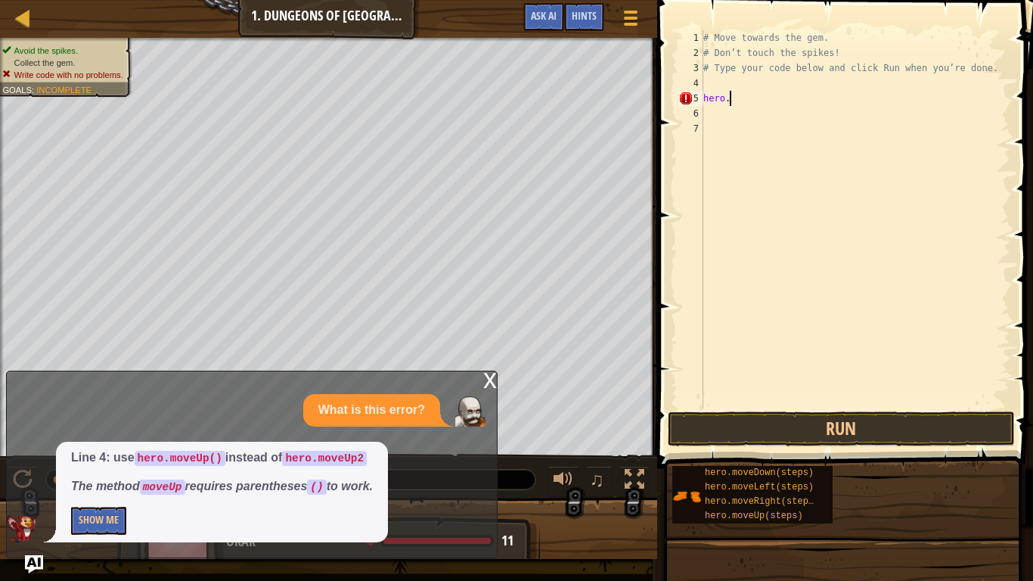
type textarea "h"
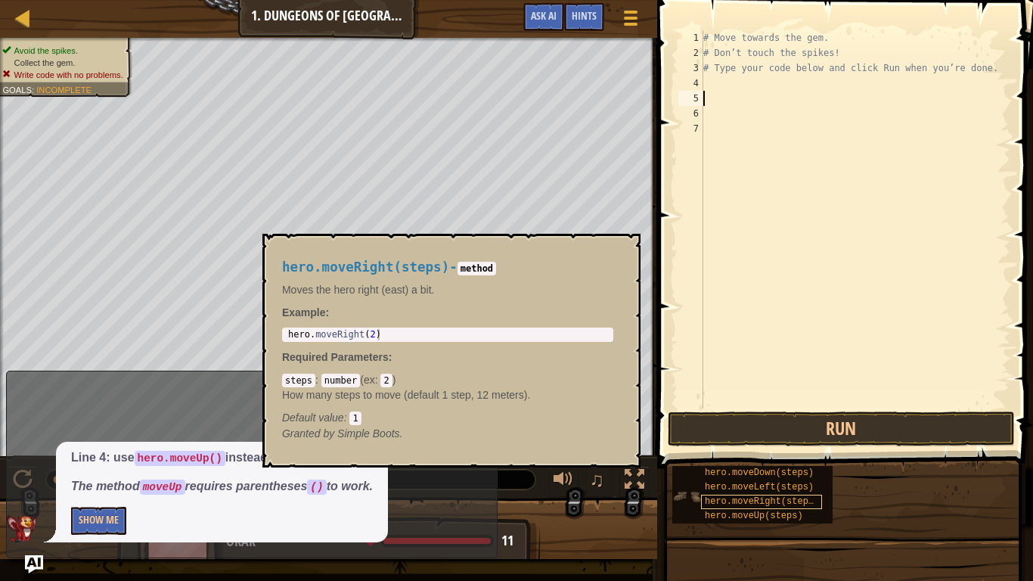
click at [800, 489] on span "hero.moveRight(steps)" at bounding box center [762, 501] width 114 height 11
click at [718, 96] on div "# Move towards the gem. # Don’t touch the spikes! # Type your code below and cl…" at bounding box center [856, 234] width 310 height 409
click at [729, 84] on div "# Move towards the gem. # Don’t touch the spikes! # Type your code below and cl…" at bounding box center [856, 234] width 310 height 409
click at [791, 489] on span "hero.moveRight(steps)" at bounding box center [762, 501] width 114 height 11
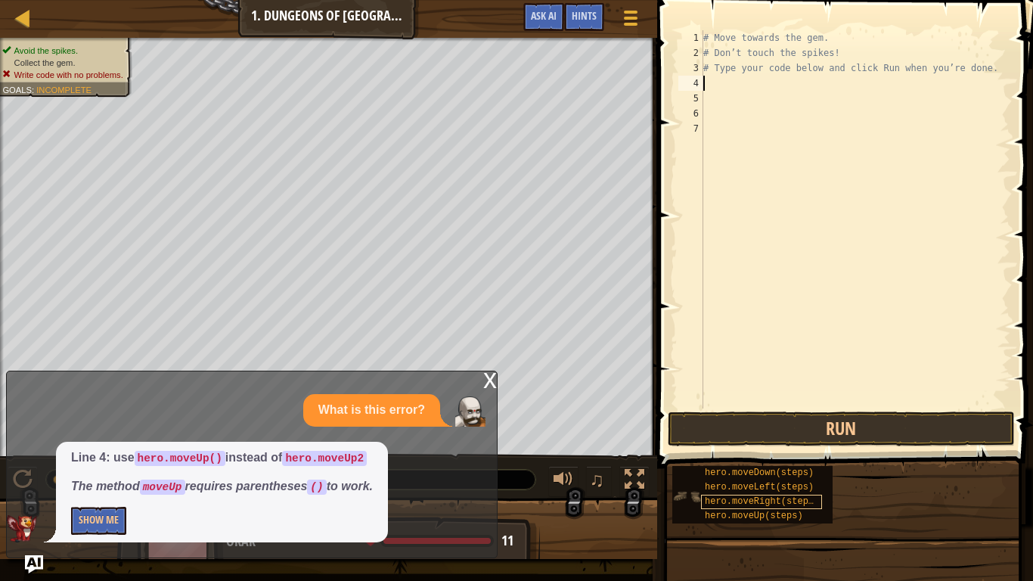
click at [791, 489] on span "hero.moveRight(steps)" at bounding box center [762, 501] width 114 height 11
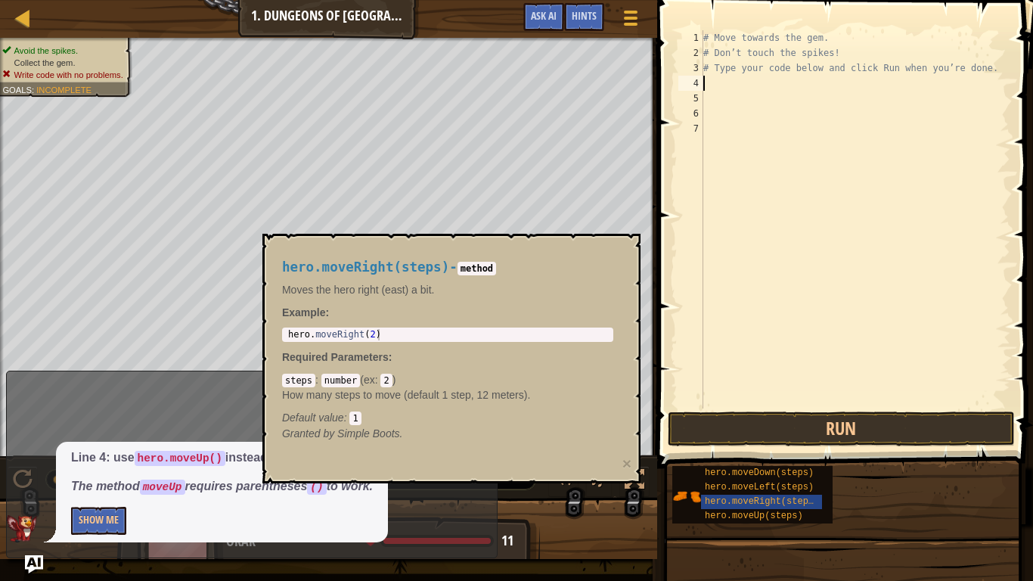
type textarea "hero.moveRight(2)"
drag, startPoint x: 315, startPoint y: 334, endPoint x: 400, endPoint y: 334, distance: 85.5
click at [400, 334] on div "hero . moveRight ( 2 )" at bounding box center [447, 346] width 325 height 34
click at [730, 82] on div "# Move towards the gem. # Don’t touch the spikes! # Type your code below and cl…" at bounding box center [856, 234] width 310 height 409
paste textarea "moveRight(2)"
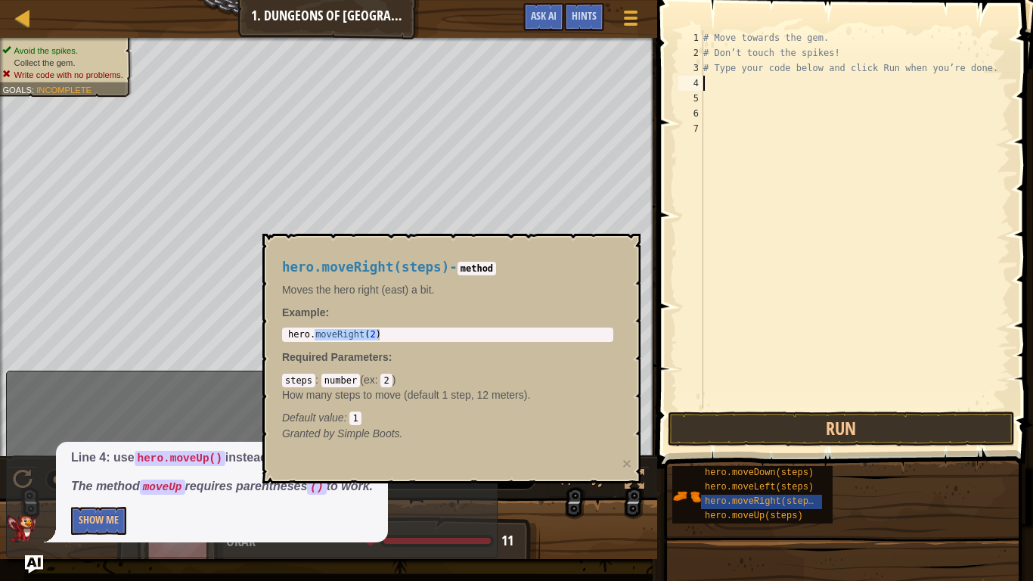
type textarea "moveRight(2)"
click at [625, 246] on div "hero.moveRight(steps) - method Moves the hero right (east) a bit. Example : her…" at bounding box center [452, 359] width 378 height 250
click at [620, 247] on div "hero.moveRight(steps) - method Moves the hero right (east) a bit. Example : her…" at bounding box center [448, 351] width 353 height 210
click at [802, 430] on button "Run" at bounding box center [841, 429] width 347 height 35
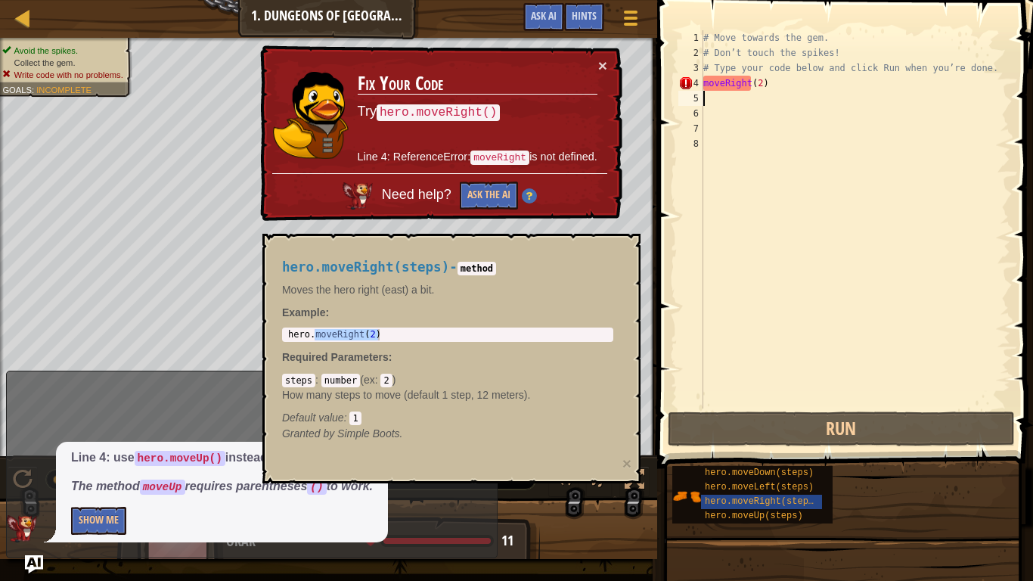
click at [609, 60] on div "× Fix Your Code Try hero.moveRight() Line 4: ReferenceError: moveRight is not d…" at bounding box center [440, 134] width 368 height 182
click at [760, 91] on div "# Move towards the gem. # Don’t touch the spikes! # Type your code below and cl…" at bounding box center [856, 234] width 310 height 409
click at [767, 89] on div "# Move towards the gem. # Don’t touch the spikes! # Type your code below and cl…" at bounding box center [856, 234] width 310 height 409
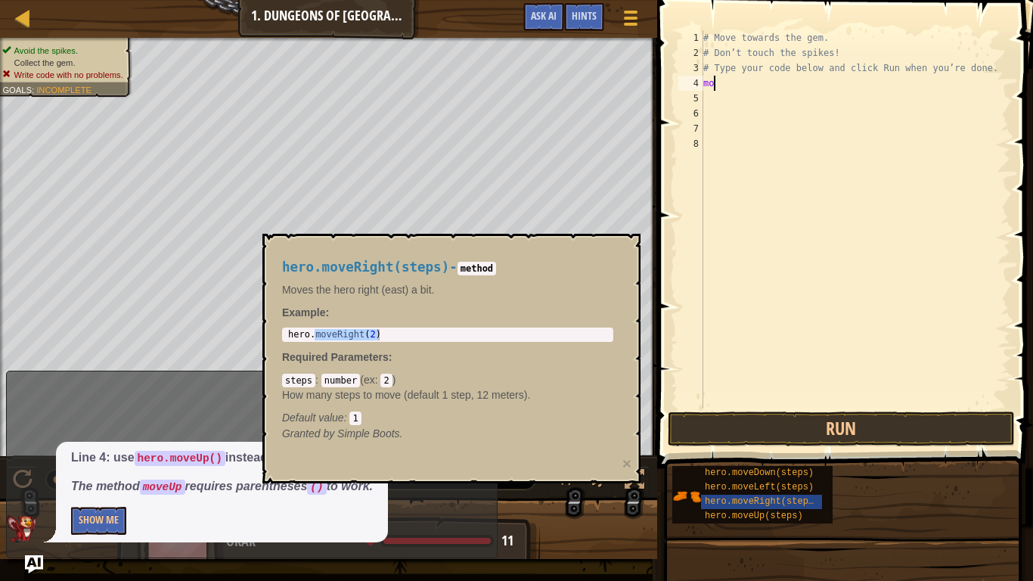
type textarea "m"
click at [716, 101] on div "# Move towards the gem. # Don’t touch the spikes! # Type your code below and cl…" at bounding box center [856, 234] width 310 height 409
paste textarea "moveRight(2)"
type textarea "moveRight(2)"
click at [867, 449] on span at bounding box center [847, 212] width 388 height 513
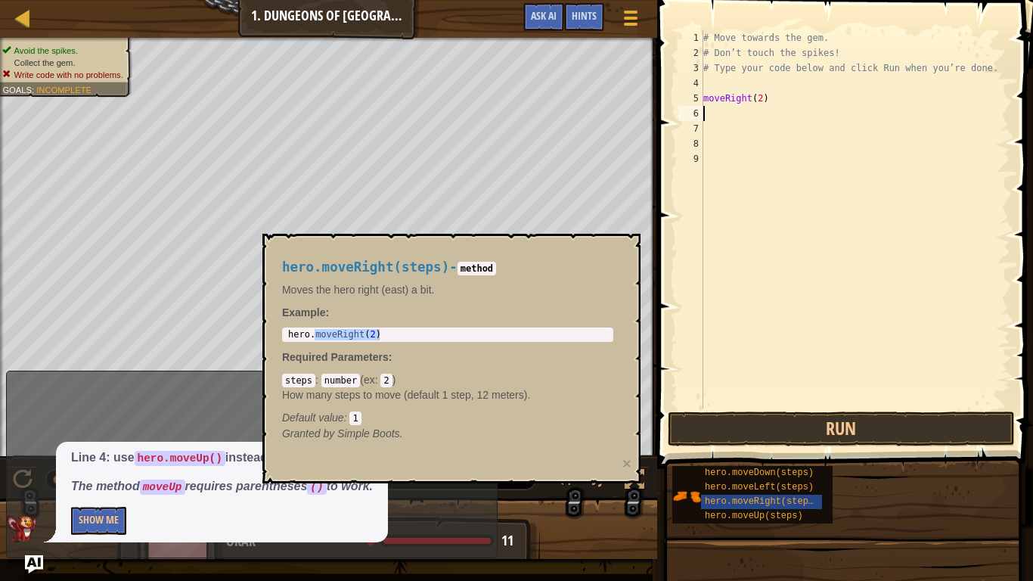
click at [805, 94] on div "# Move towards the gem. # Don’t touch the spikes! # Type your code below and cl…" at bounding box center [856, 234] width 310 height 409
type textarea "moveRight(2)"
click at [867, 430] on button "Run" at bounding box center [841, 429] width 347 height 35
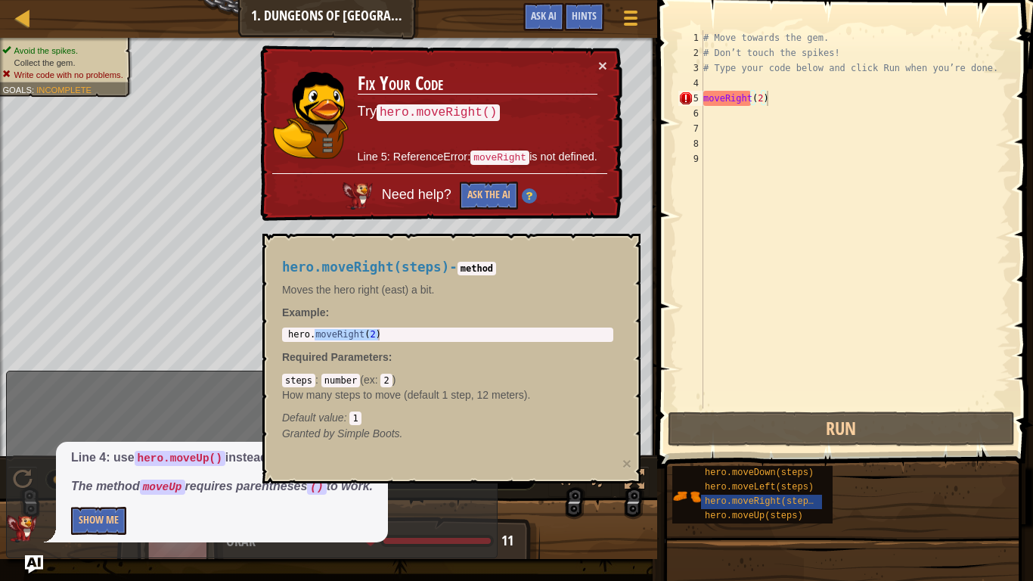
click at [608, 65] on div "× Fix Your Code Try hero.moveRight() Line 5: ReferenceError: moveRight is not d…" at bounding box center [440, 133] width 368 height 182
click at [606, 67] on button "×" at bounding box center [602, 67] width 9 height 16
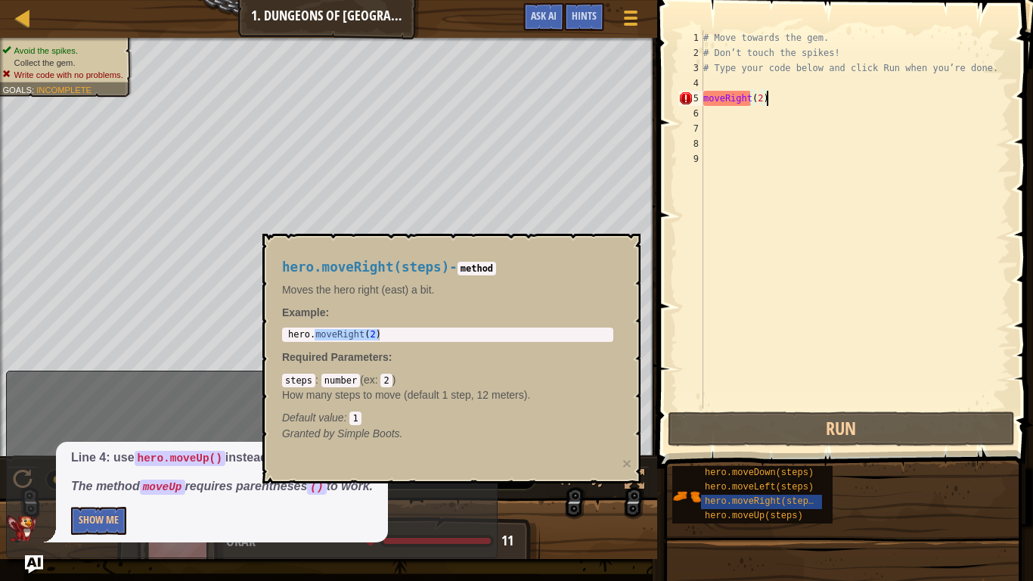
click at [619, 249] on div "hero.moveRight(steps) - method Moves the hero right (east) a bit. Example : her…" at bounding box center [448, 351] width 353 height 210
click at [607, 250] on div "hero.moveRight(steps) - method Moves the hero right (east) a bit. Example : her…" at bounding box center [448, 351] width 353 height 210
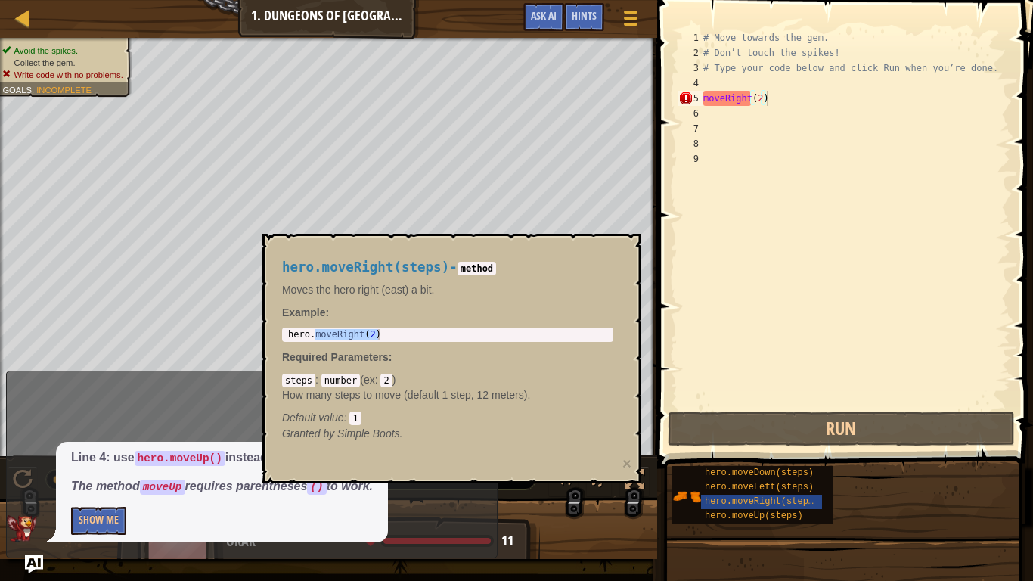
click at [622, 249] on div "hero.moveRight(steps) - method Moves the hero right (east) a bit. Example : her…" at bounding box center [448, 351] width 353 height 210
click at [101, 489] on button "Show Me" at bounding box center [98, 521] width 55 height 28
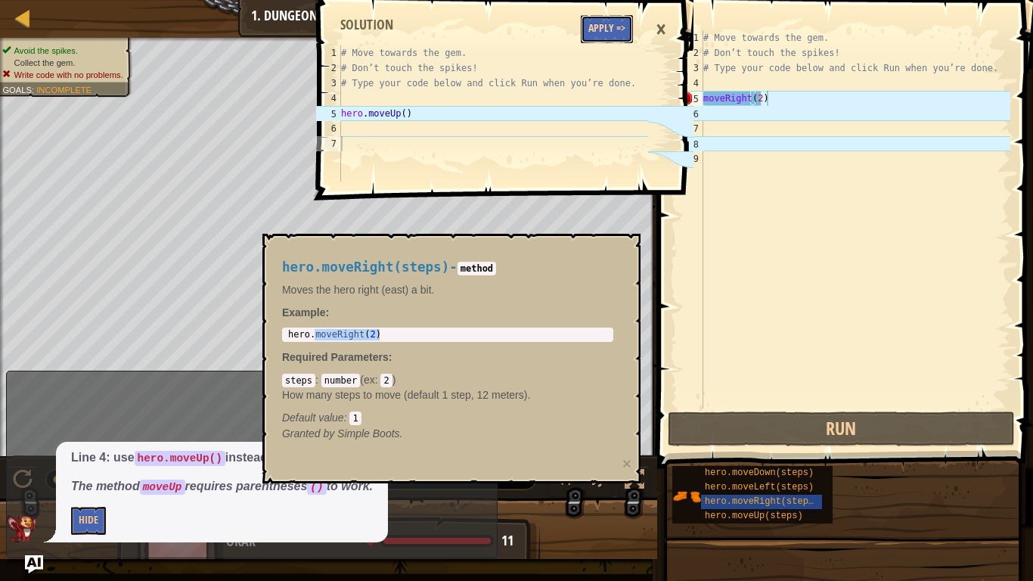
click at [607, 36] on button "Apply =>" at bounding box center [607, 29] width 52 height 28
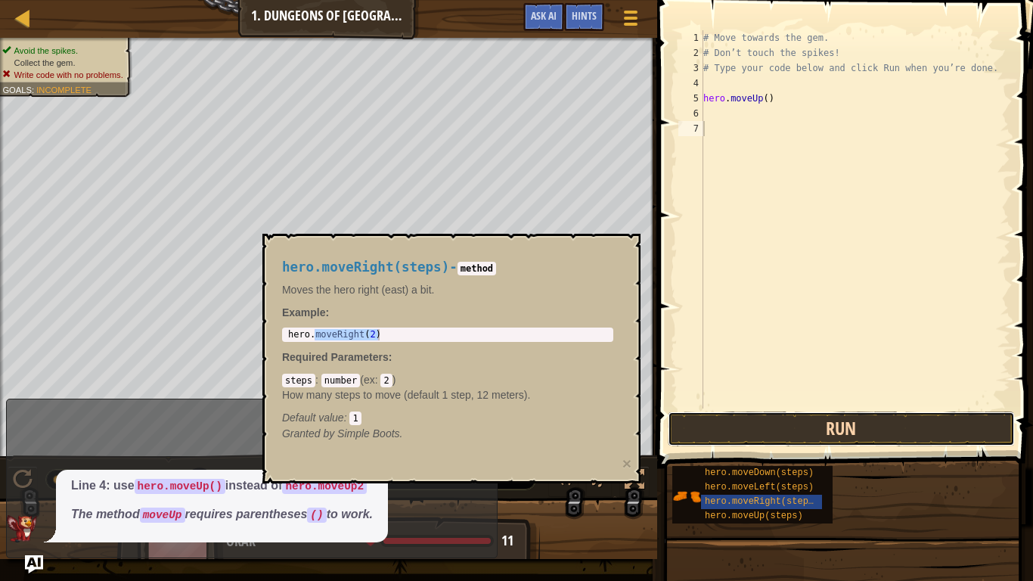
click at [872, 428] on button "Run" at bounding box center [841, 429] width 347 height 35
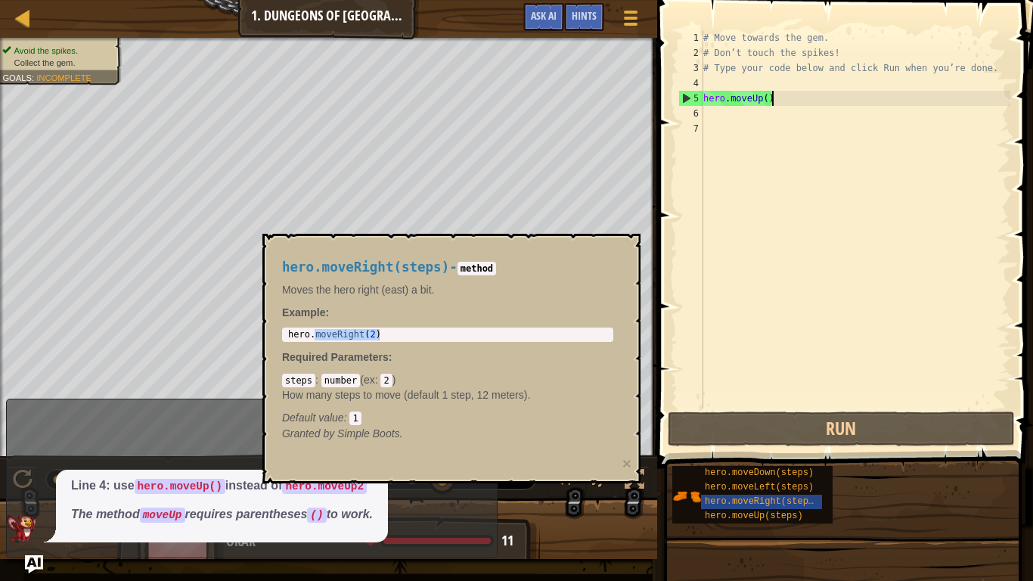
click at [781, 92] on div "# Move towards the gem. # Don’t touch the spikes! # Type your code below and cl…" at bounding box center [856, 234] width 310 height 409
type textarea "hero.moveUp()"
click at [592, 8] on div "Hints" at bounding box center [584, 17] width 40 height 28
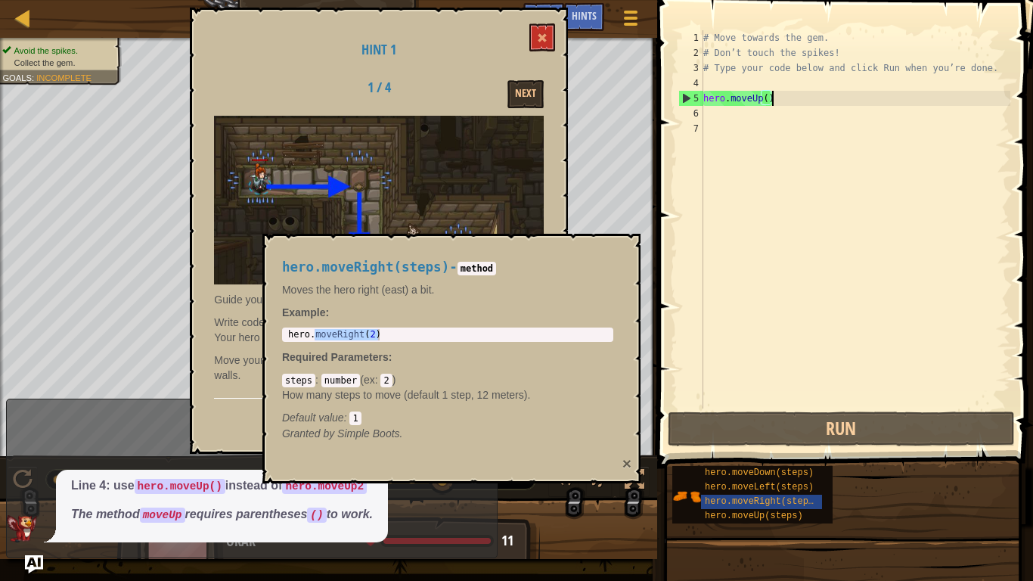
click at [626, 456] on button "×" at bounding box center [627, 463] width 9 height 16
